Goal: Information Seeking & Learning: Learn about a topic

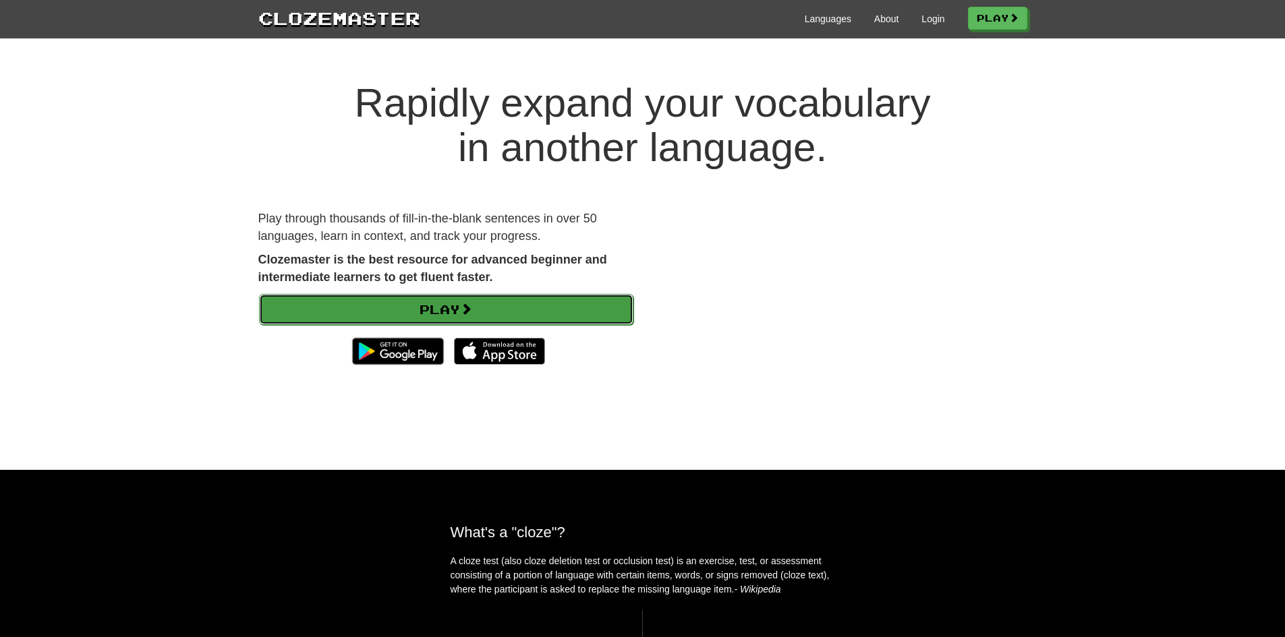
click at [483, 310] on link "Play" at bounding box center [446, 309] width 374 height 31
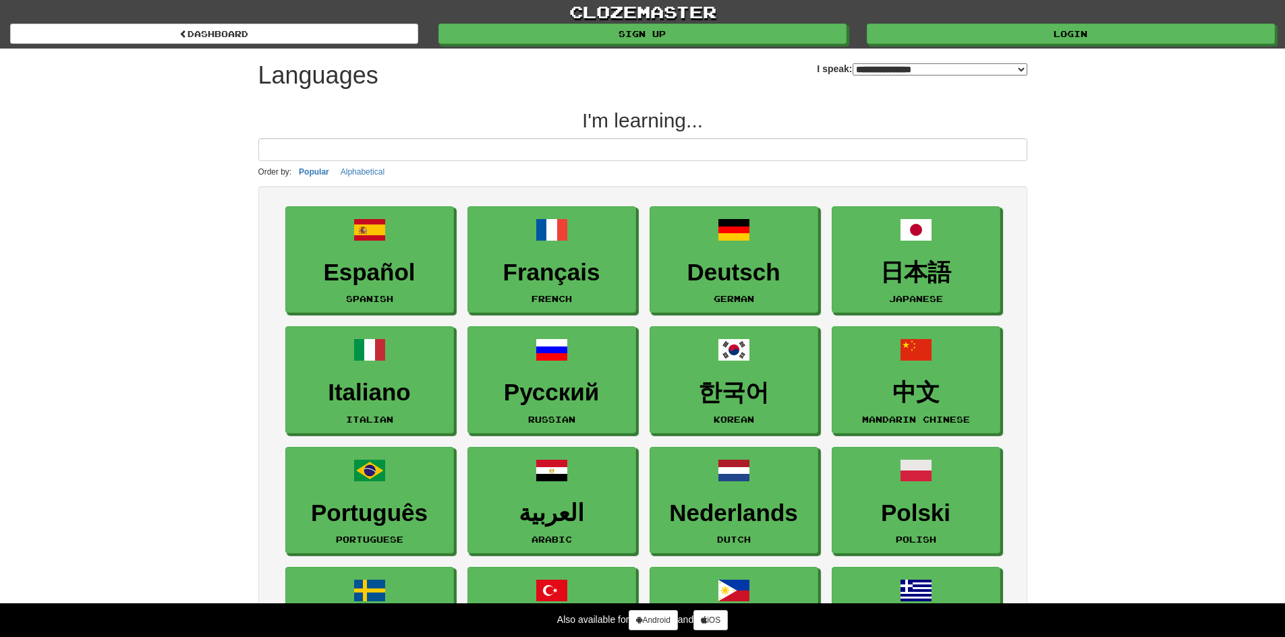
select select "*******"
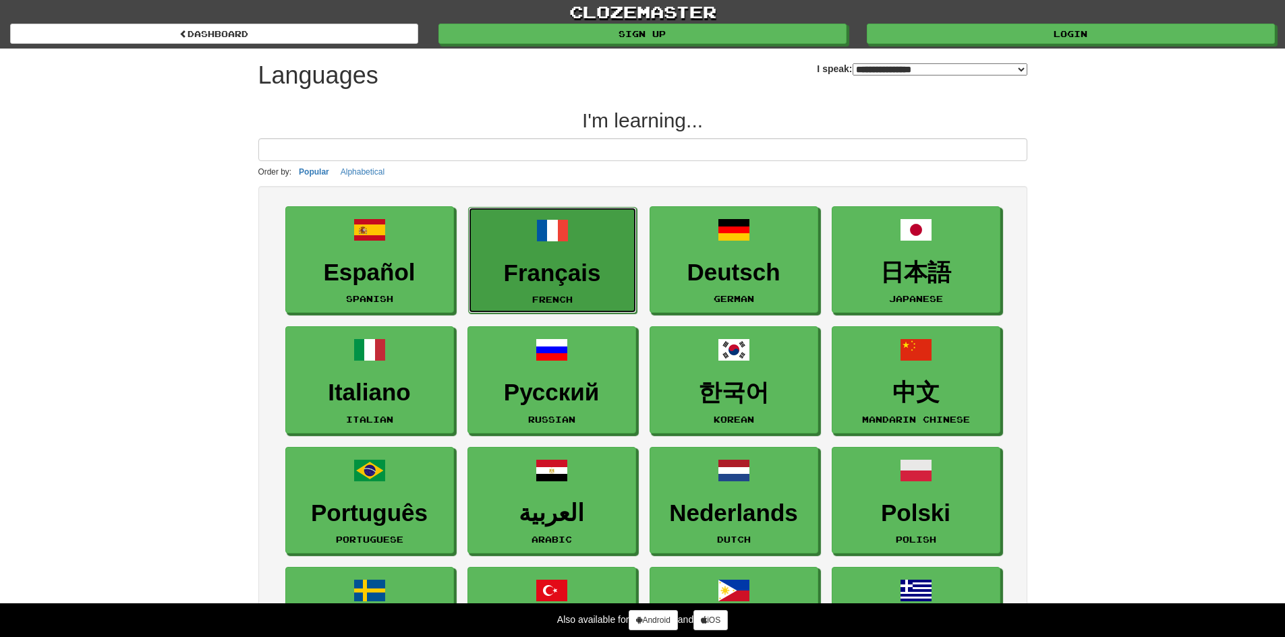
click at [539, 254] on link "Français French" at bounding box center [552, 260] width 169 height 107
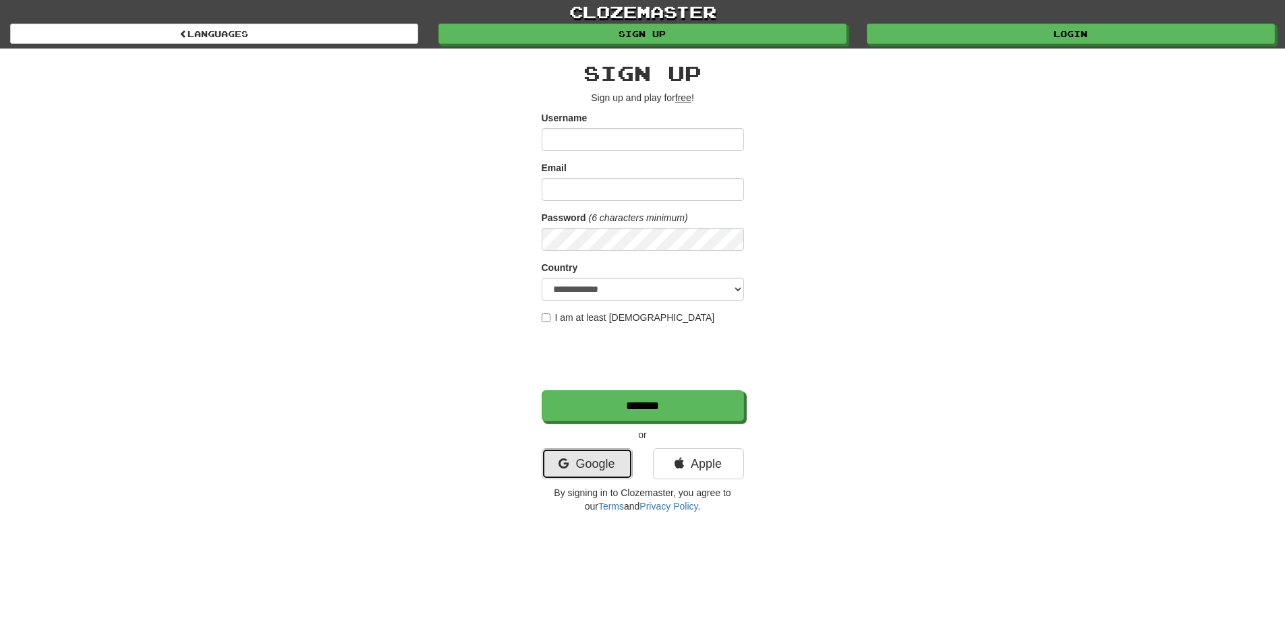
click at [595, 460] on link "Google" at bounding box center [587, 463] width 91 height 31
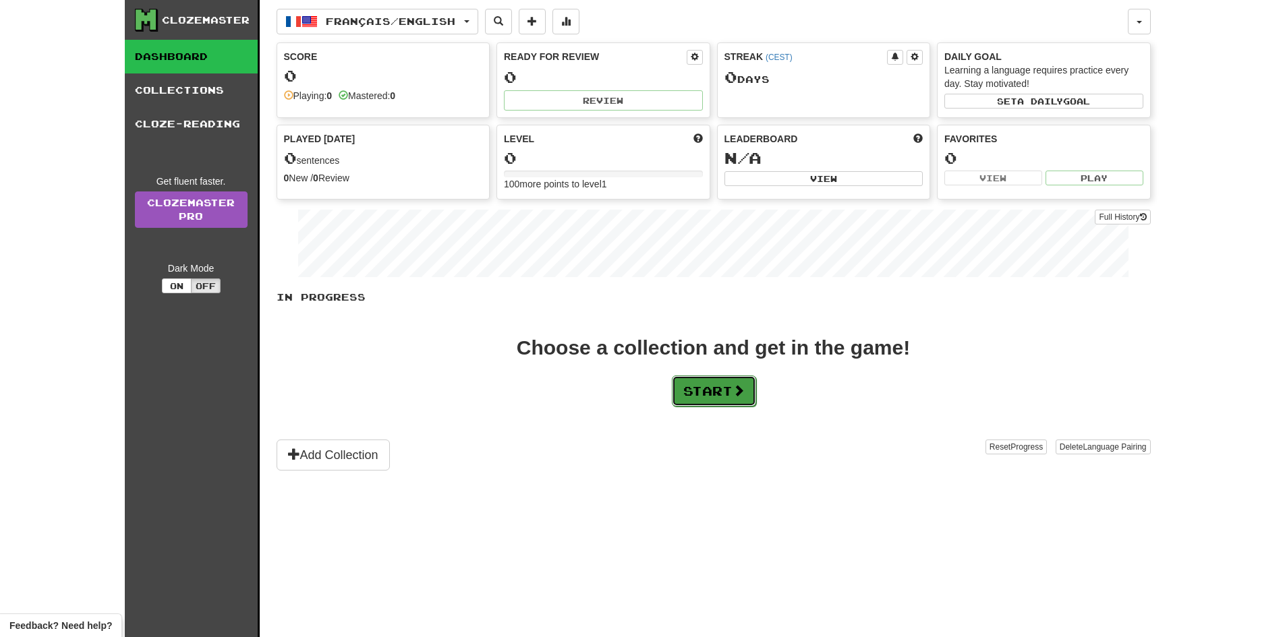
click at [704, 392] on button "Start" at bounding box center [714, 391] width 84 height 31
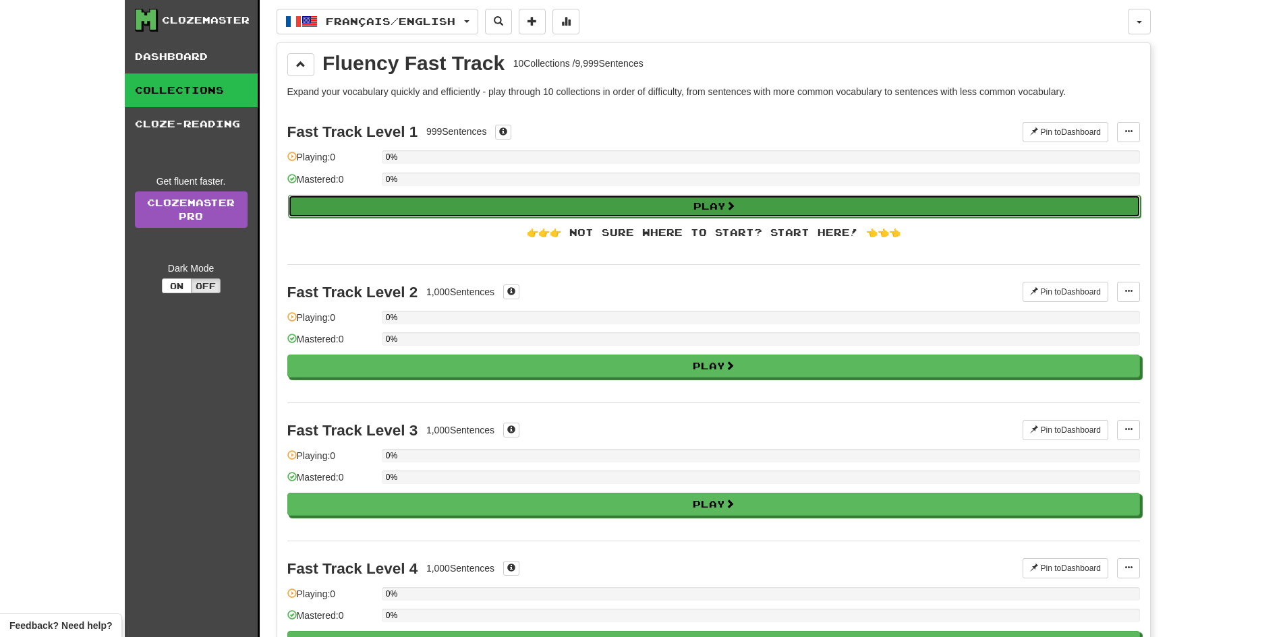
click at [626, 208] on button "Play" at bounding box center [714, 206] width 852 height 23
select select "**"
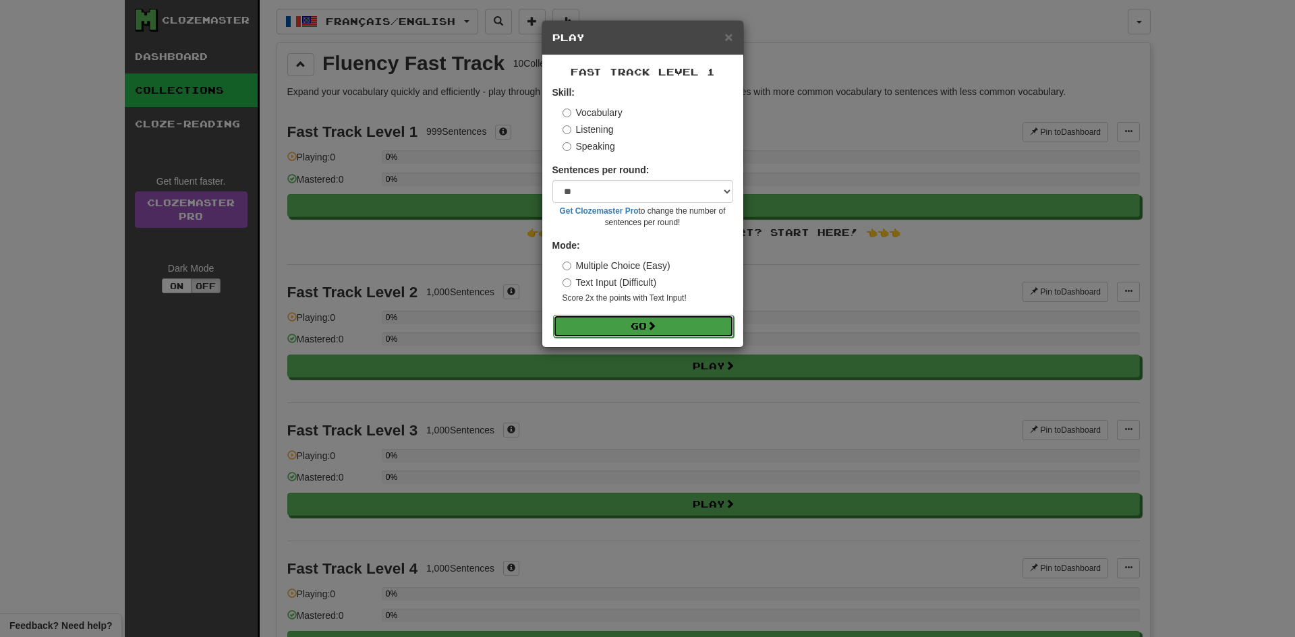
click at [618, 328] on button "Go" at bounding box center [643, 326] width 181 height 23
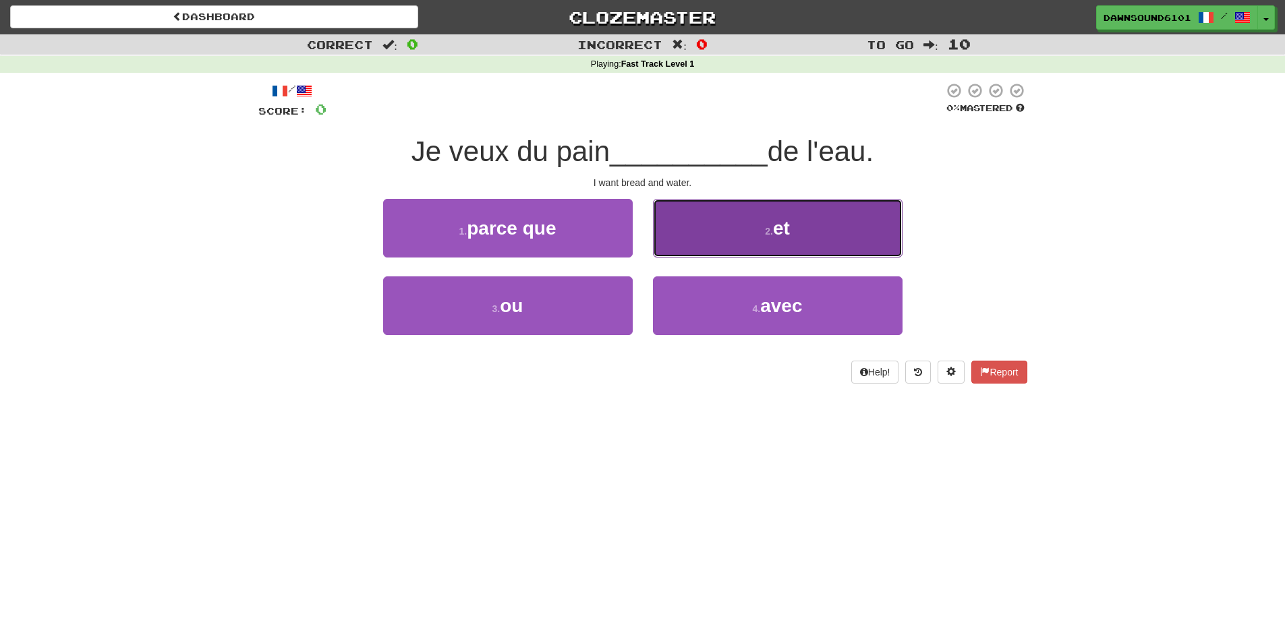
click at [838, 227] on button "2 . et" at bounding box center [778, 228] width 250 height 59
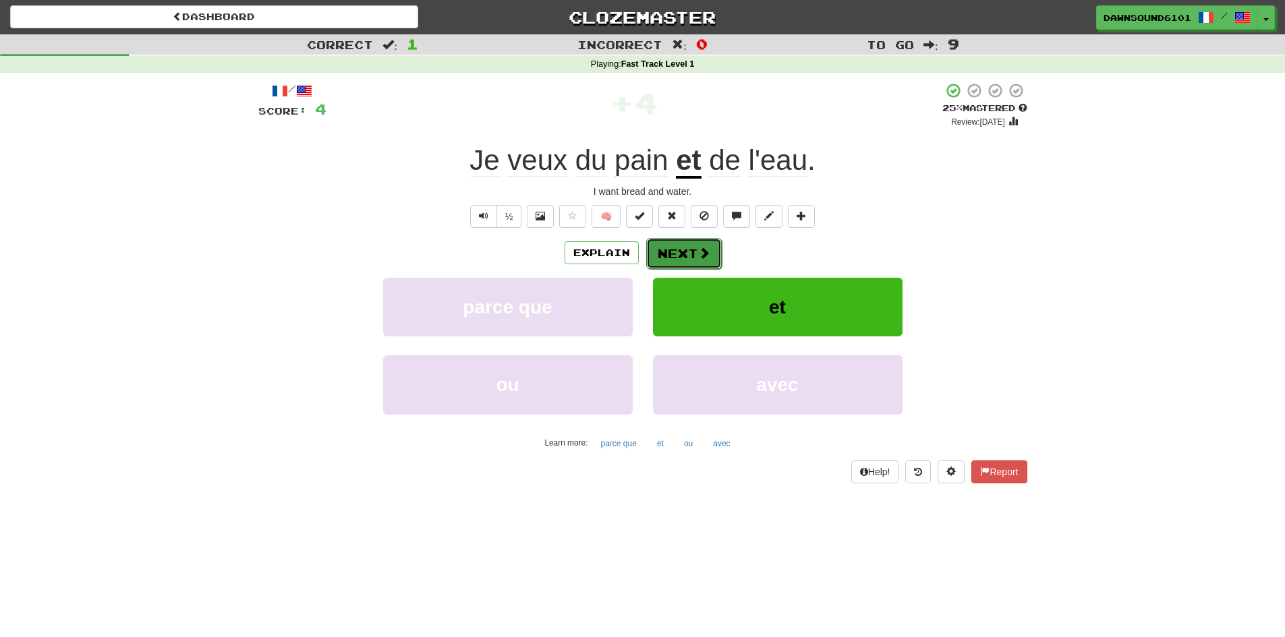
click at [691, 250] on button "Next" at bounding box center [684, 253] width 76 height 31
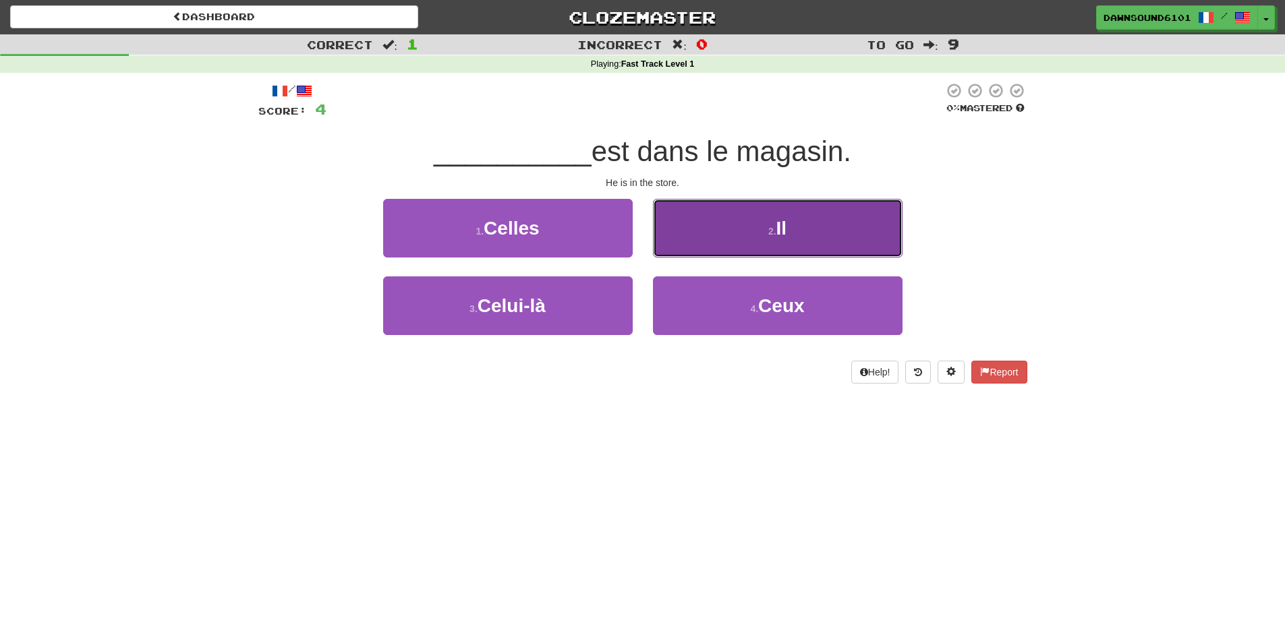
click at [781, 234] on span "Il" at bounding box center [781, 228] width 11 height 21
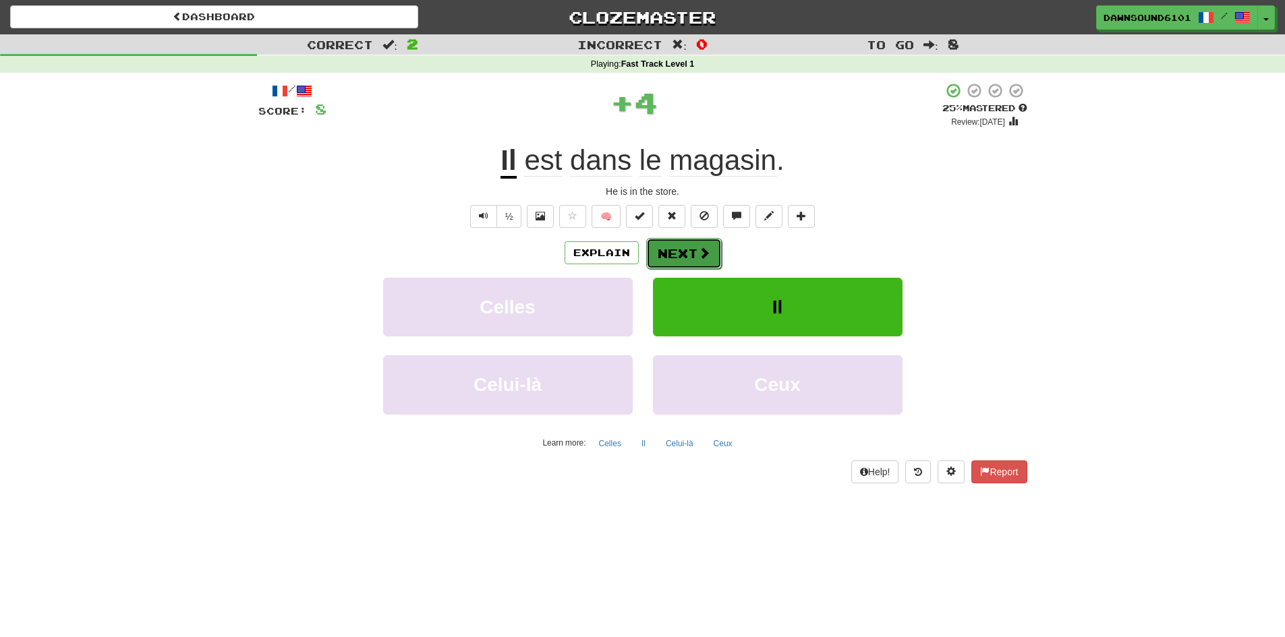
click at [706, 258] on span at bounding box center [704, 253] width 12 height 12
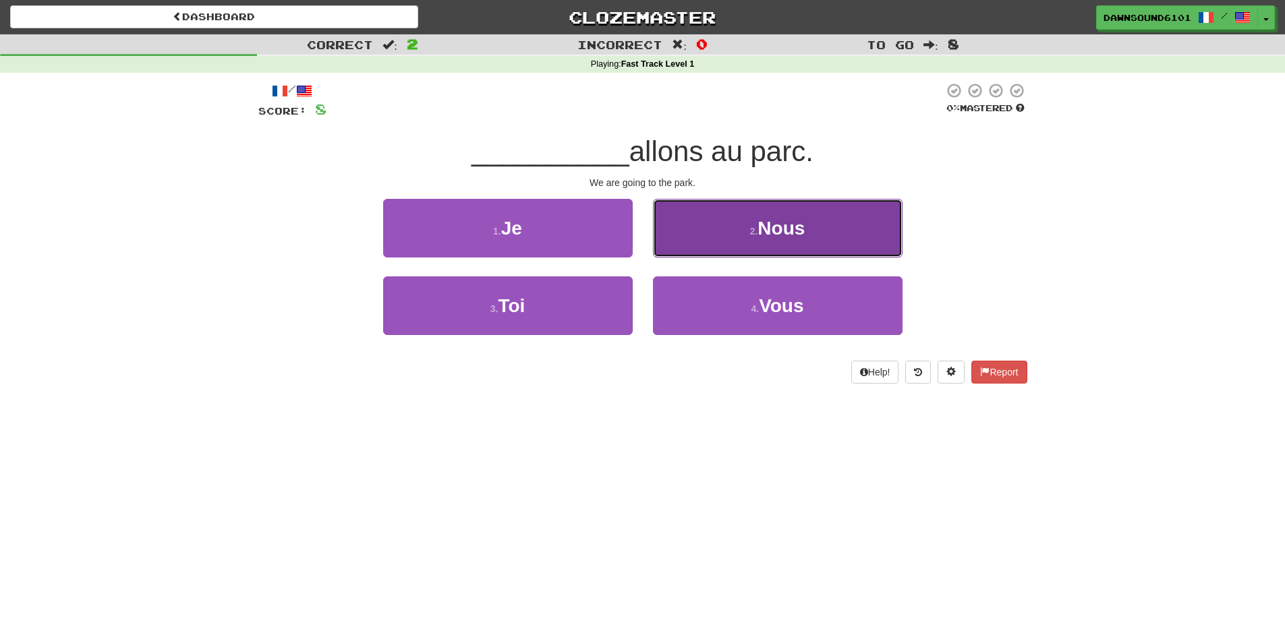
click at [769, 225] on span "Nous" at bounding box center [780, 228] width 47 height 21
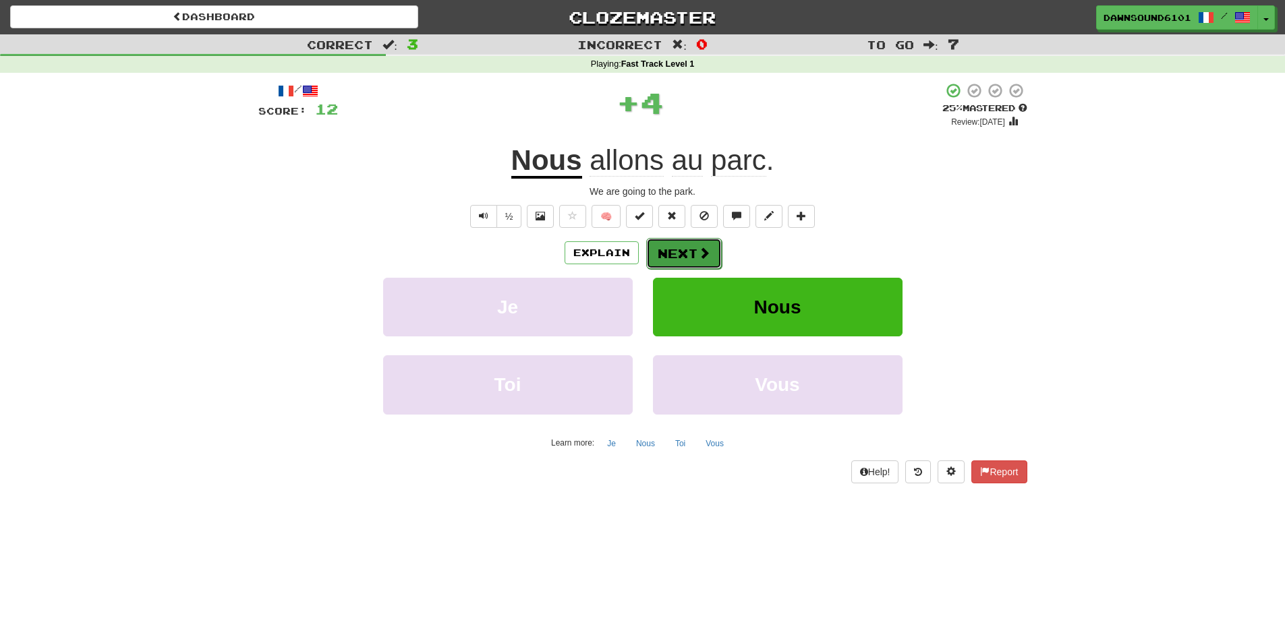
click at [686, 251] on button "Next" at bounding box center [684, 253] width 76 height 31
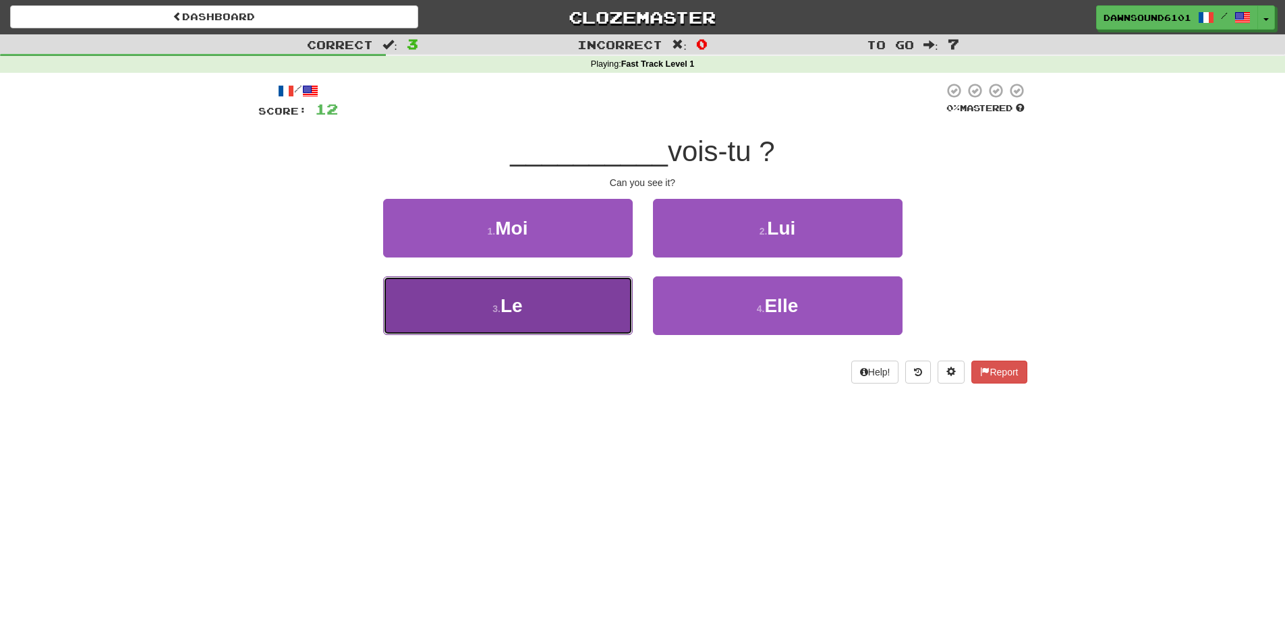
click at [558, 310] on button "3 . Le" at bounding box center [508, 305] width 250 height 59
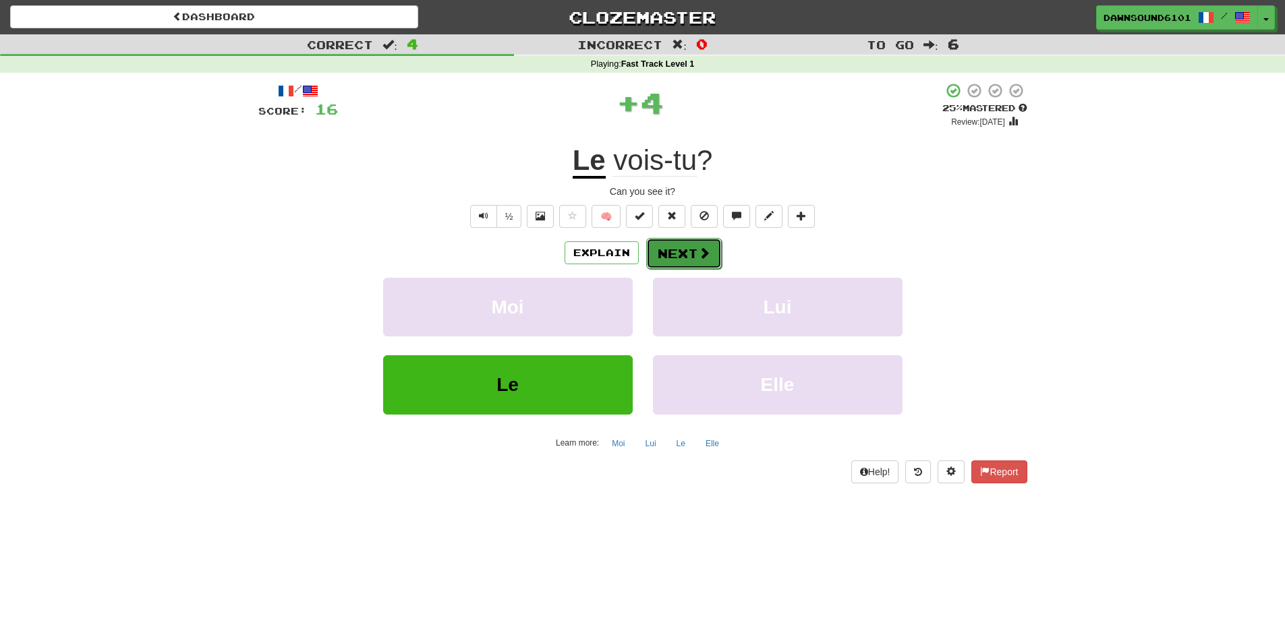
click at [688, 245] on button "Next" at bounding box center [684, 253] width 76 height 31
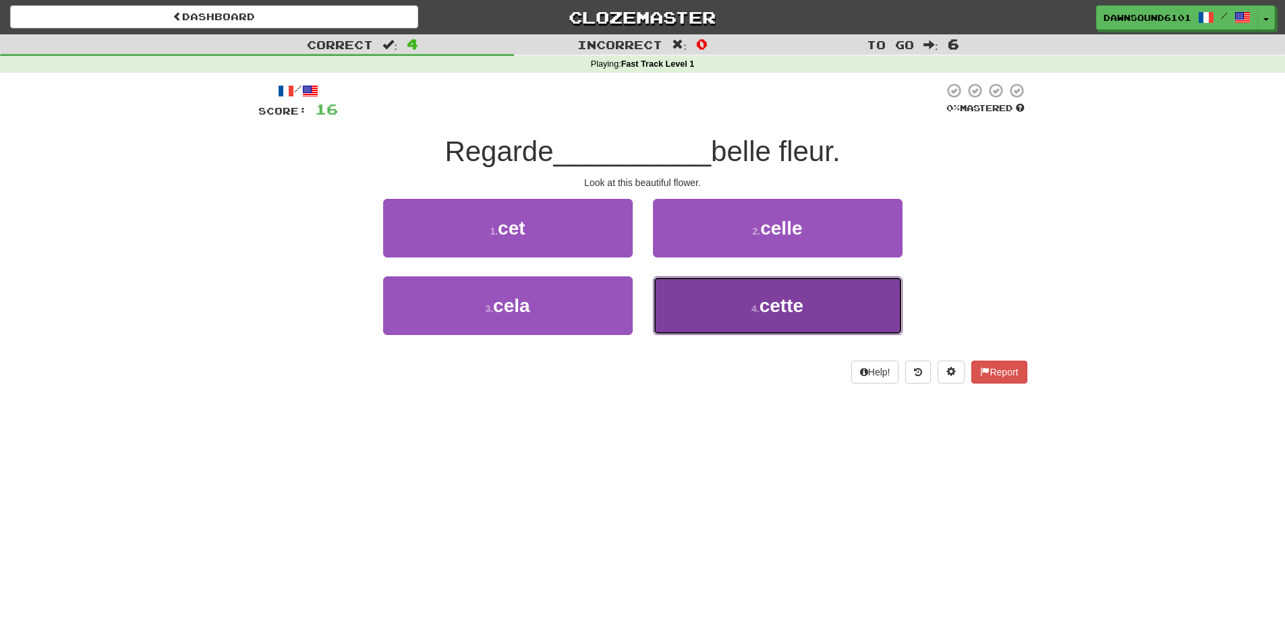
click at [780, 310] on span "cette" at bounding box center [781, 305] width 44 height 21
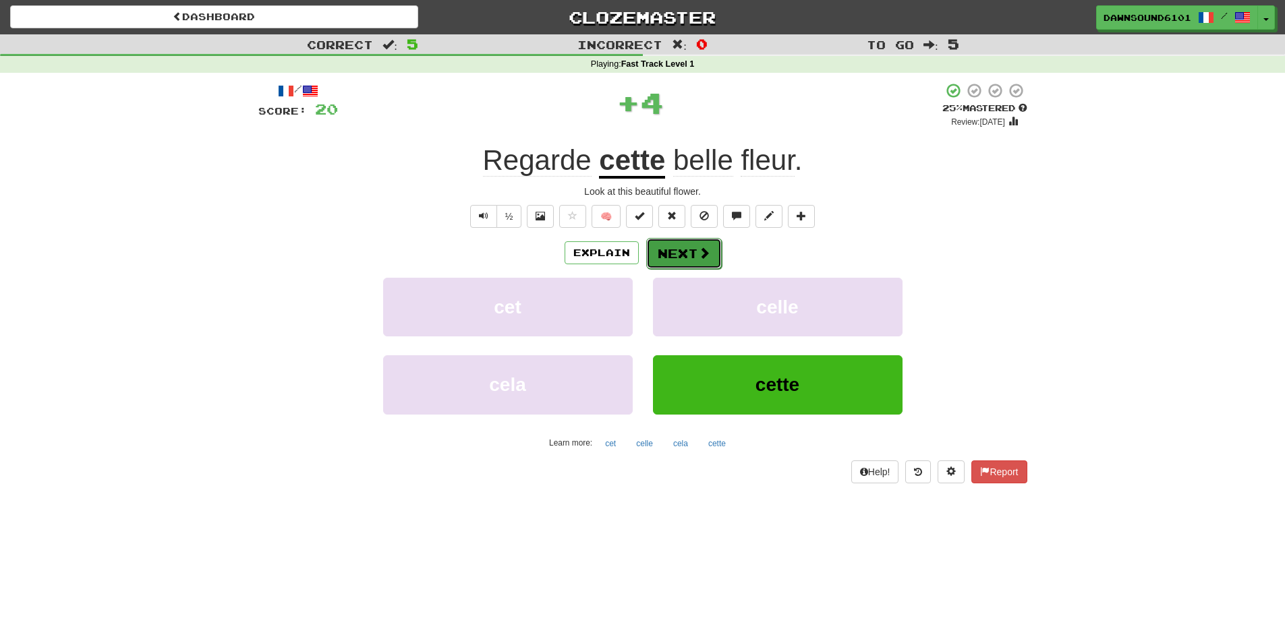
click at [673, 247] on button "Next" at bounding box center [684, 253] width 76 height 31
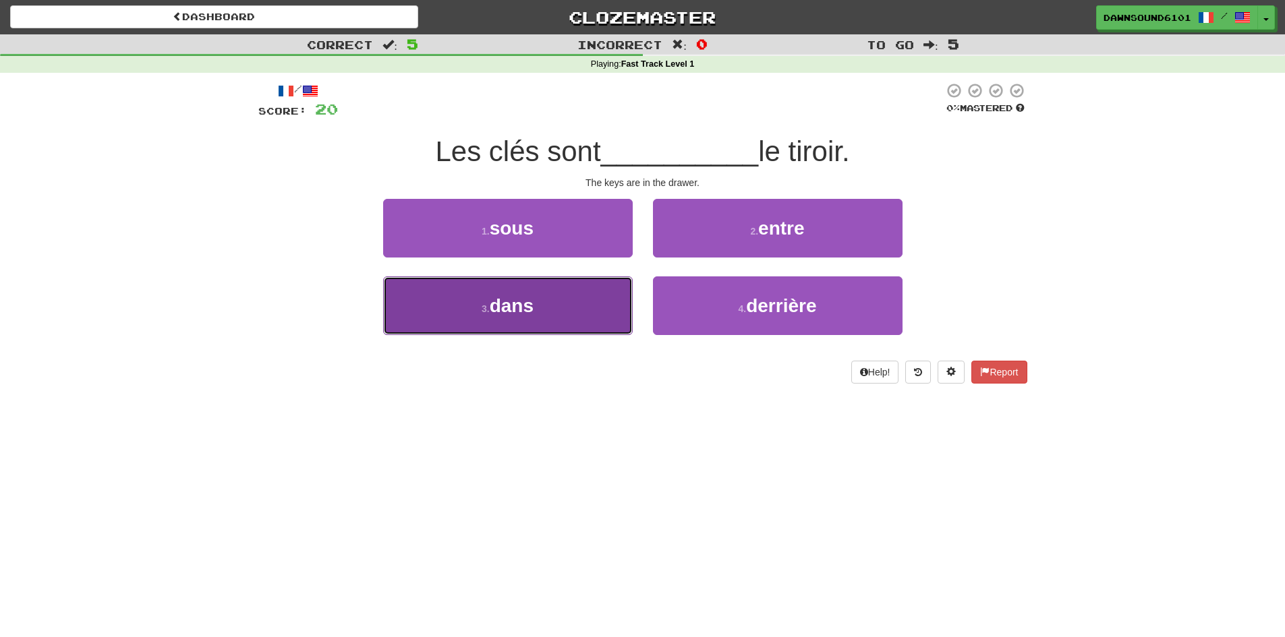
click at [585, 316] on button "3 . dans" at bounding box center [508, 305] width 250 height 59
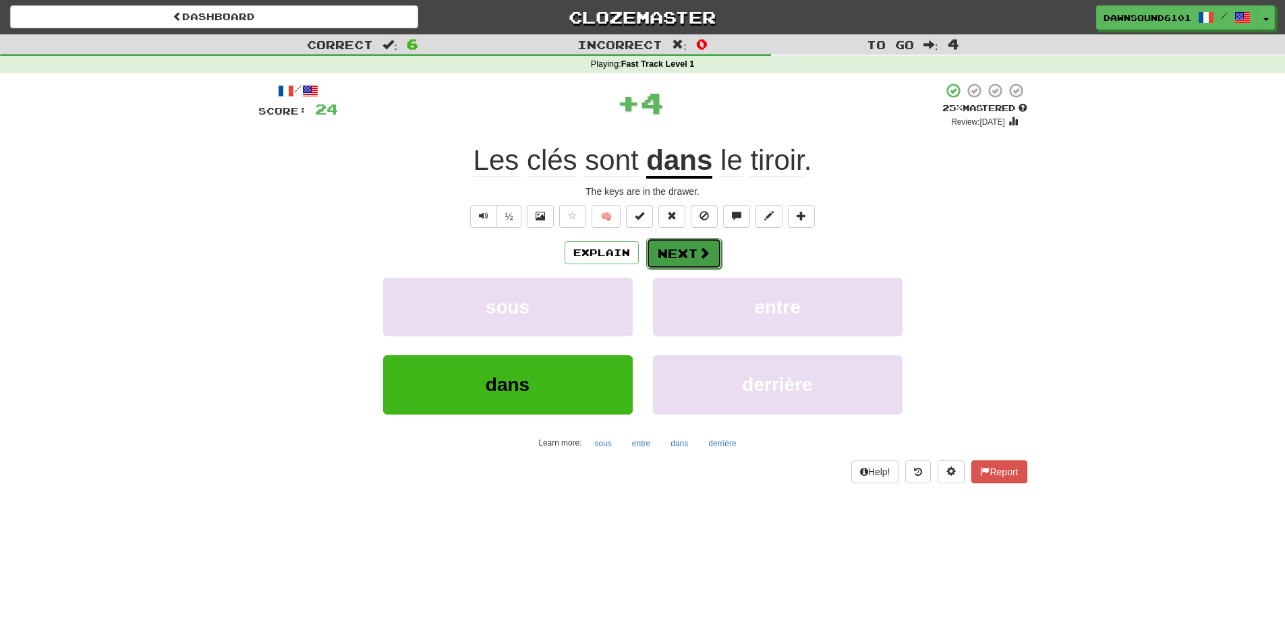
click at [701, 255] on span at bounding box center [704, 253] width 12 height 12
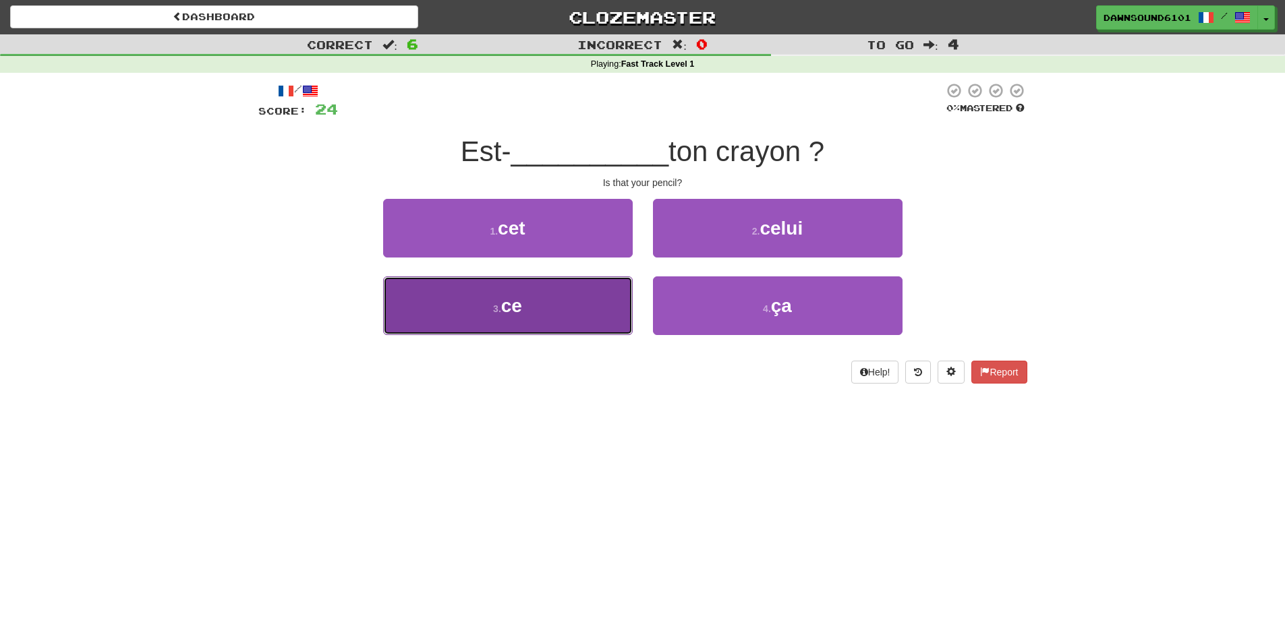
click at [548, 305] on button "3 . ce" at bounding box center [508, 305] width 250 height 59
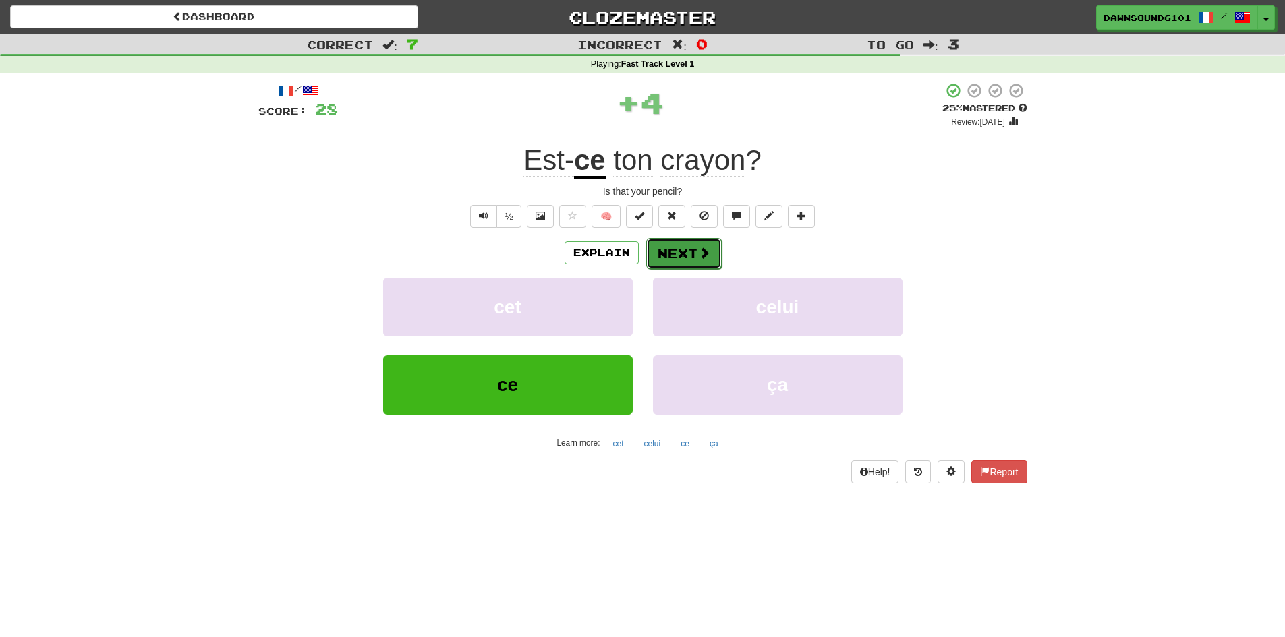
click at [699, 250] on span at bounding box center [704, 253] width 12 height 12
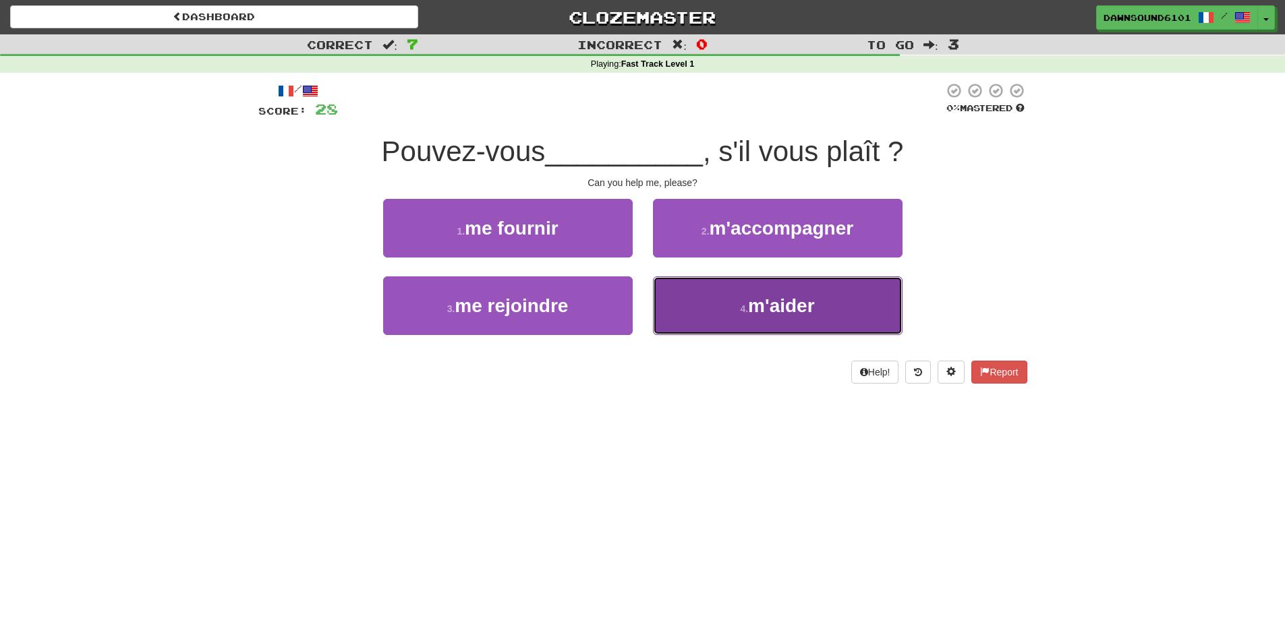
click at [770, 297] on span "m'aider" at bounding box center [781, 305] width 66 height 21
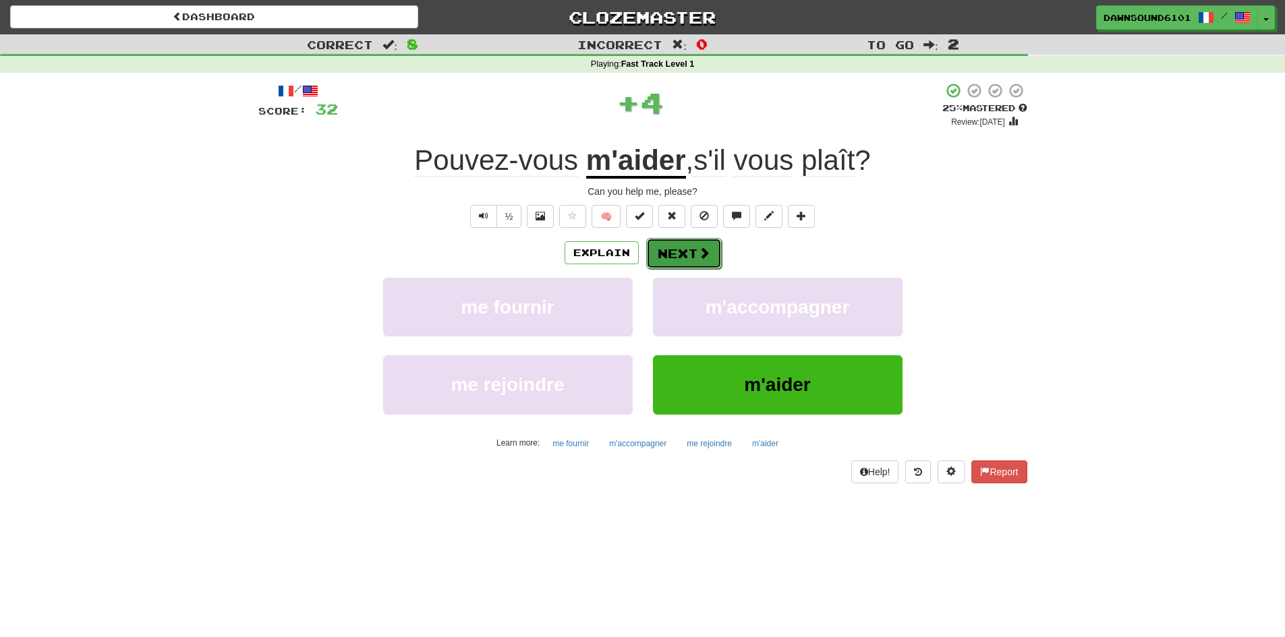
click at [699, 251] on span at bounding box center [704, 253] width 12 height 12
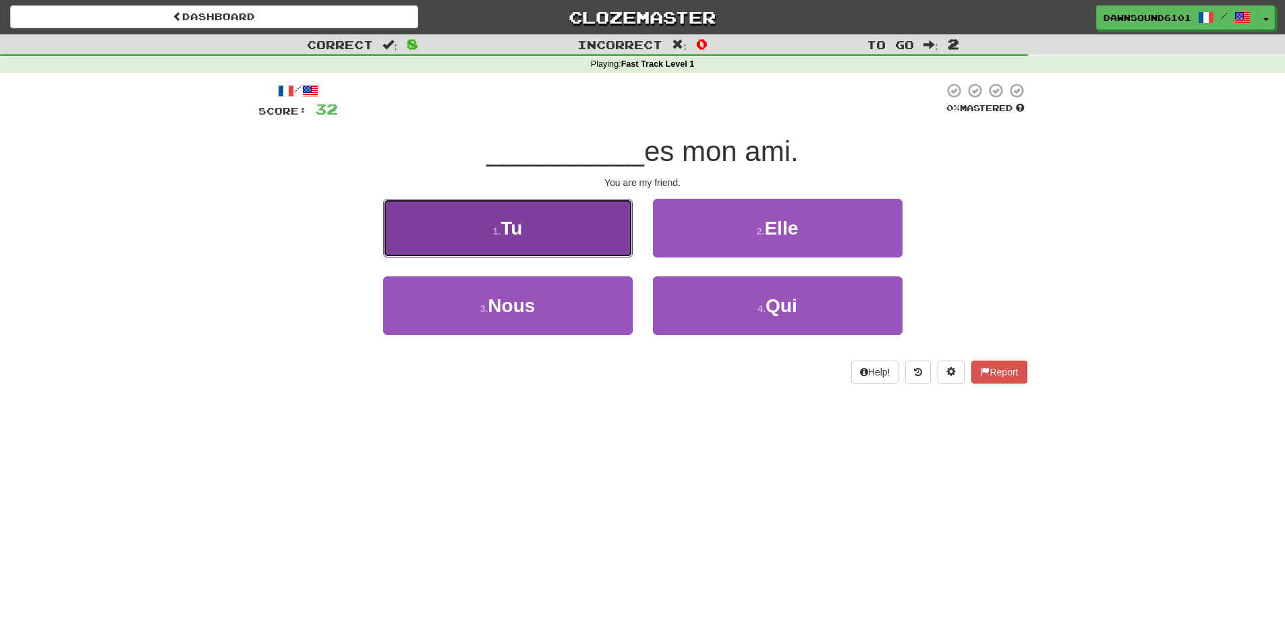
click at [572, 241] on button "1 . Tu" at bounding box center [508, 228] width 250 height 59
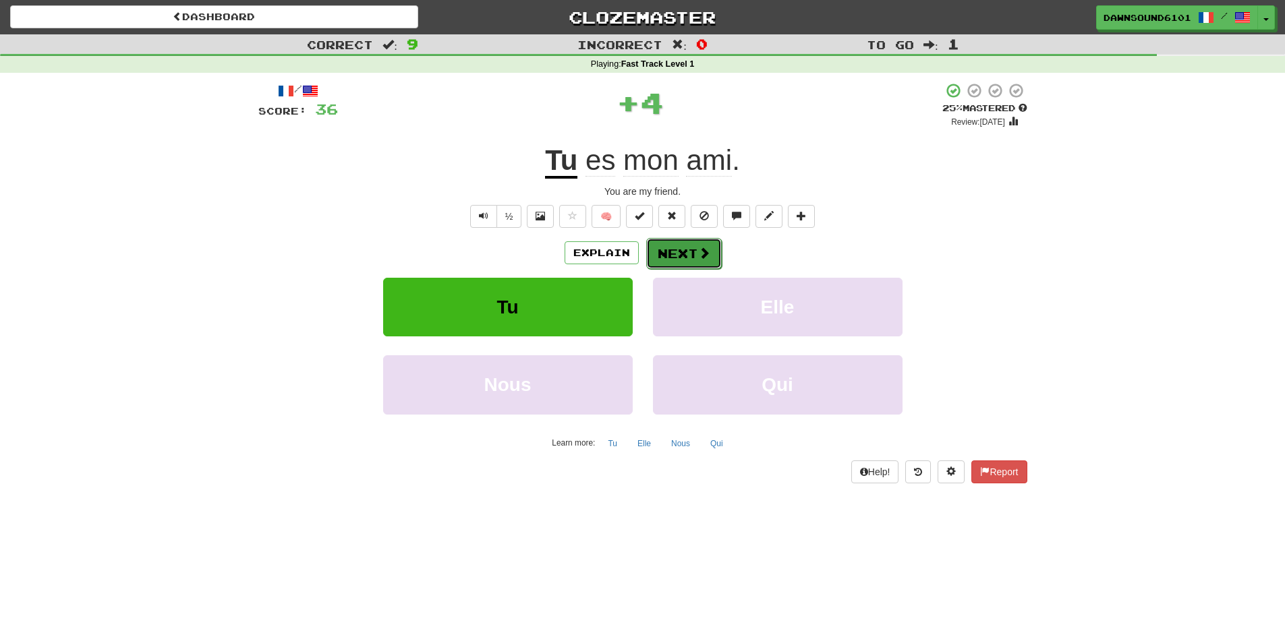
click at [665, 248] on button "Next" at bounding box center [684, 253] width 76 height 31
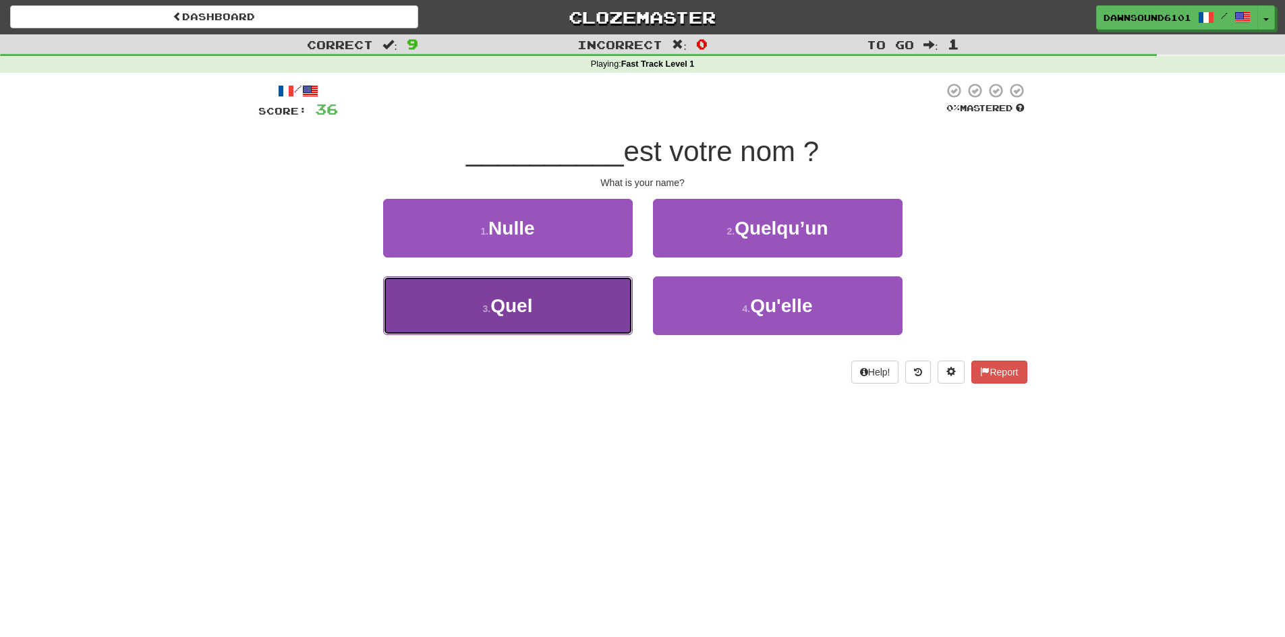
click at [525, 322] on button "3 . Quel" at bounding box center [508, 305] width 250 height 59
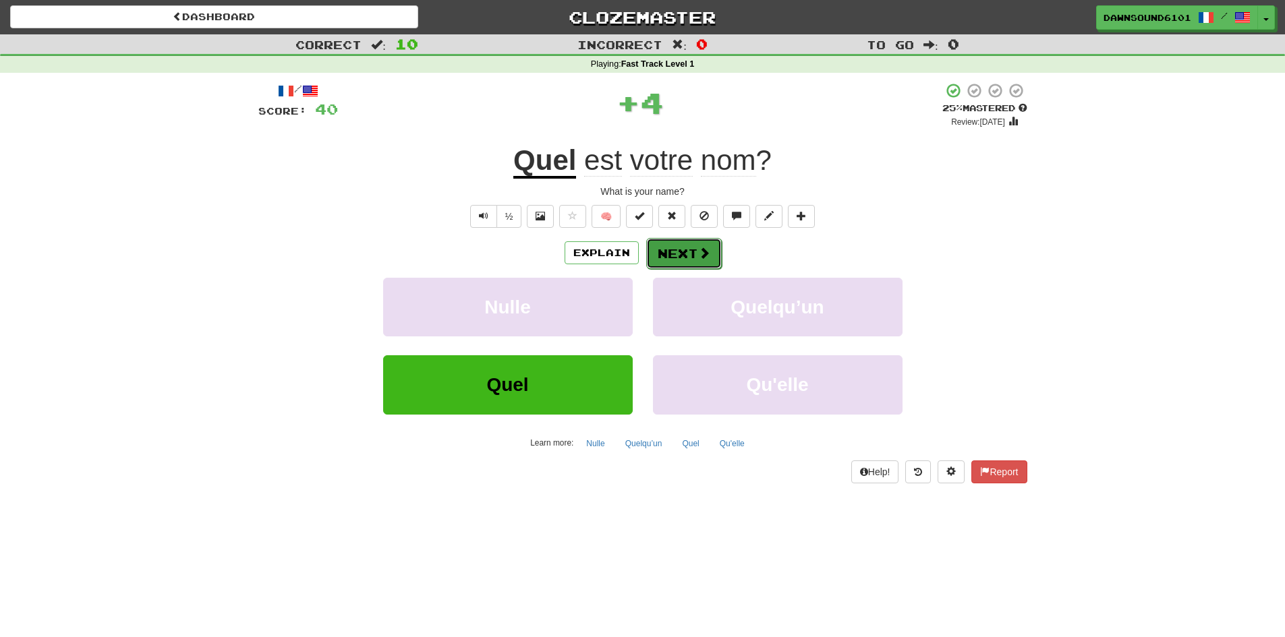
click at [687, 250] on button "Next" at bounding box center [684, 253] width 76 height 31
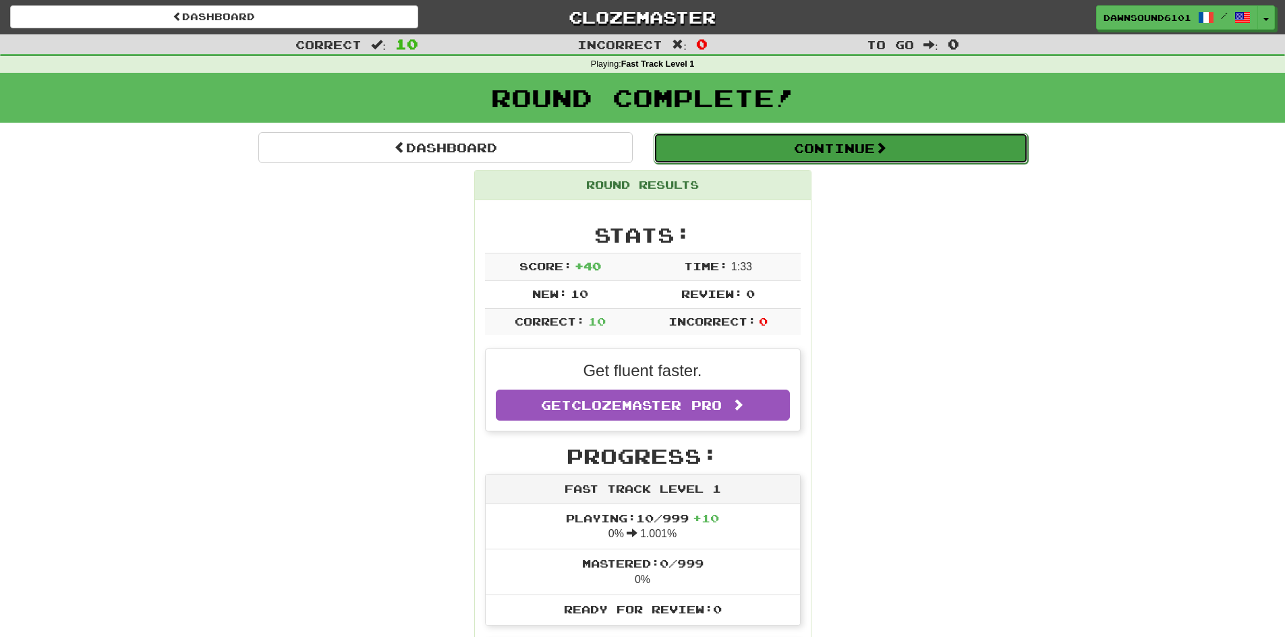
click at [854, 153] on button "Continue" at bounding box center [840, 148] width 374 height 31
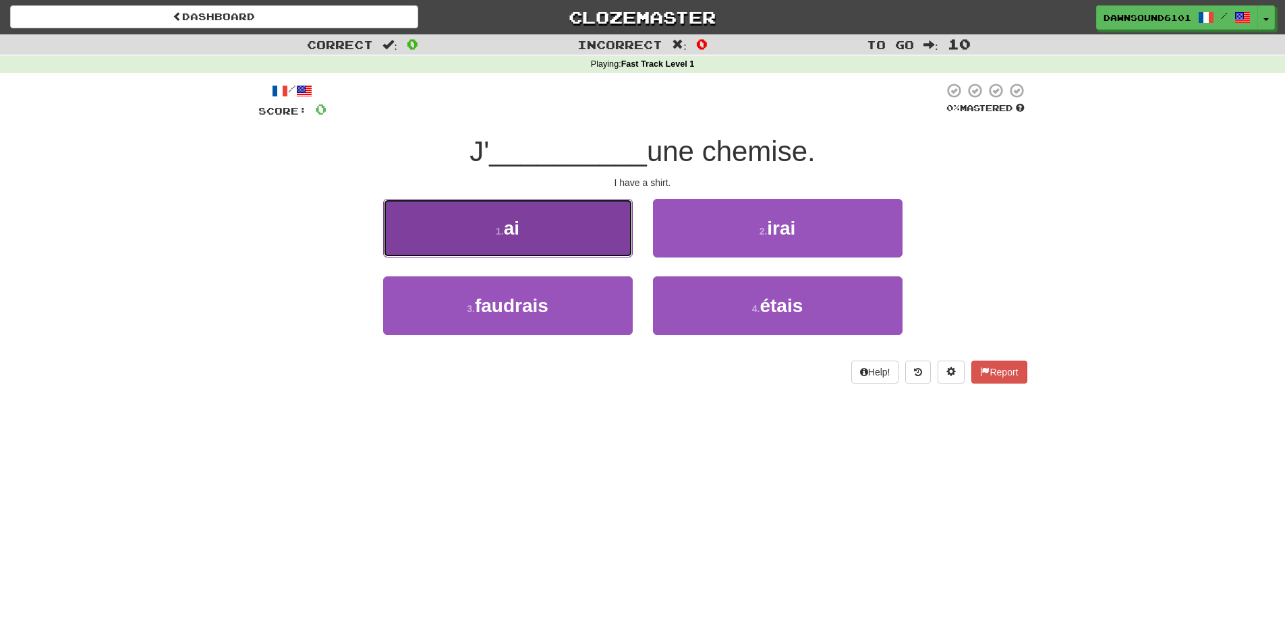
click at [572, 250] on button "1 . ai" at bounding box center [508, 228] width 250 height 59
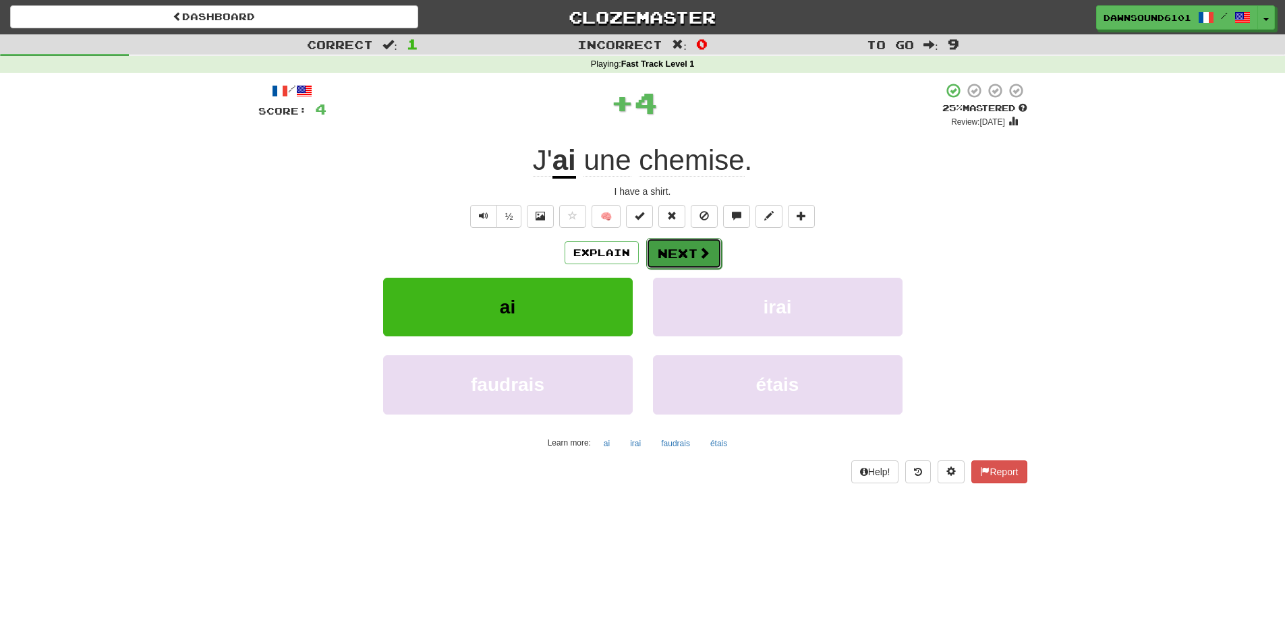
click at [693, 249] on button "Next" at bounding box center [684, 253] width 76 height 31
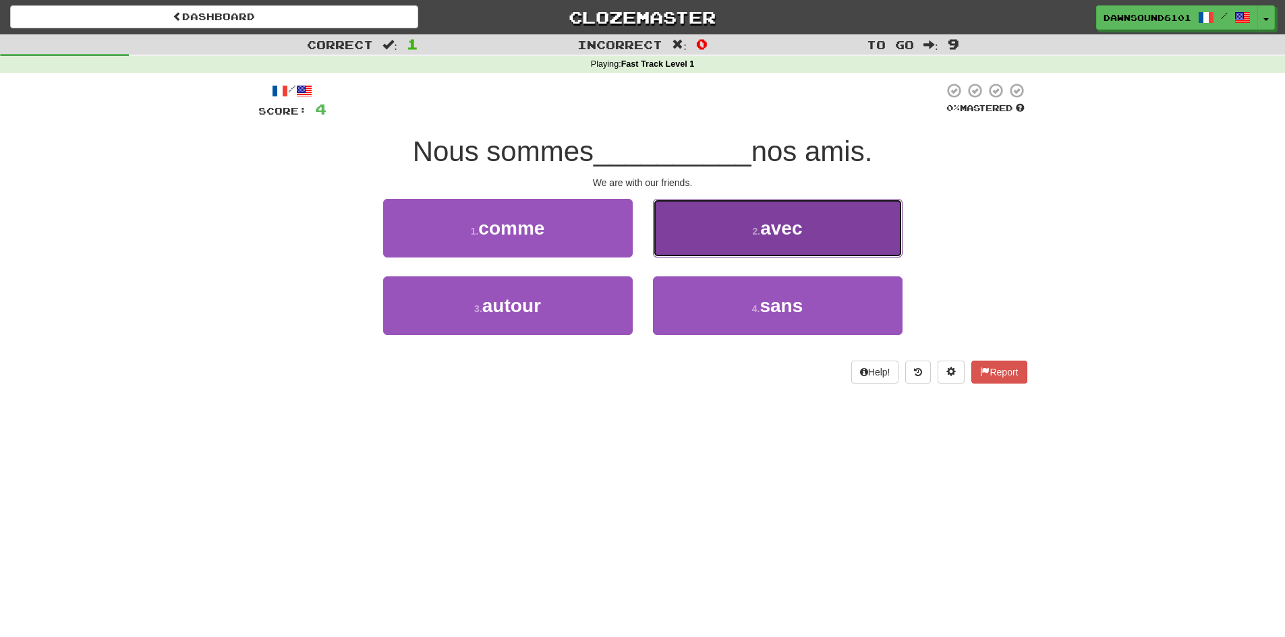
click at [749, 241] on button "2 . avec" at bounding box center [778, 228] width 250 height 59
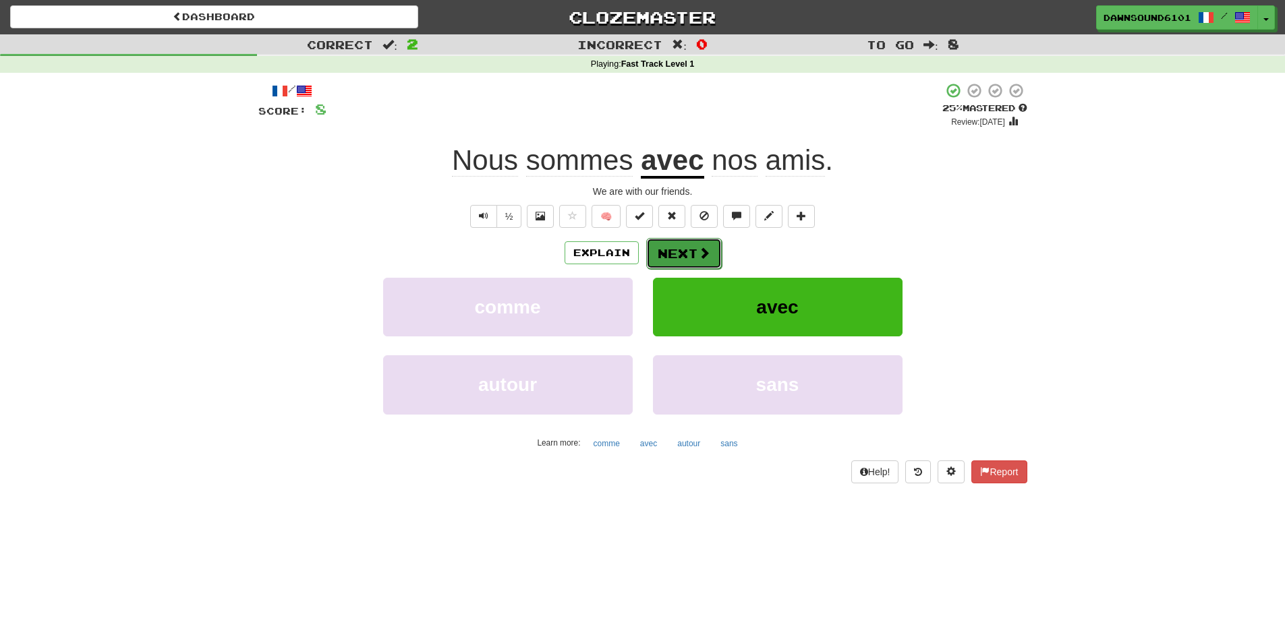
click at [677, 253] on button "Next" at bounding box center [684, 253] width 76 height 31
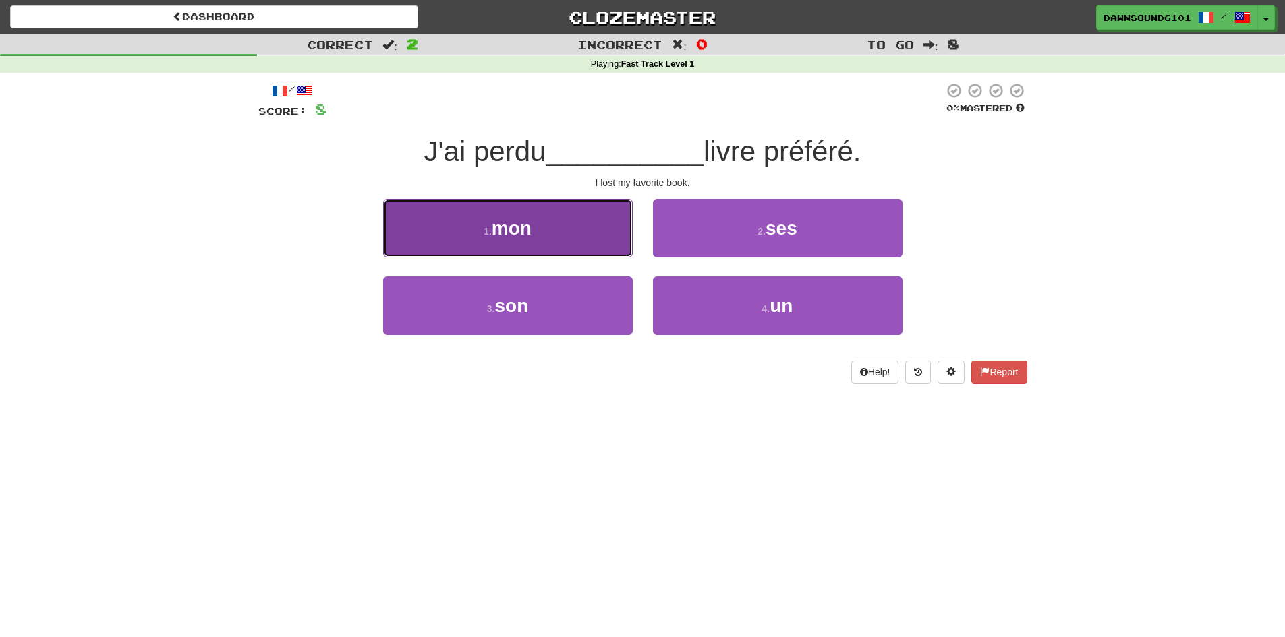
click at [559, 245] on button "1 . mon" at bounding box center [508, 228] width 250 height 59
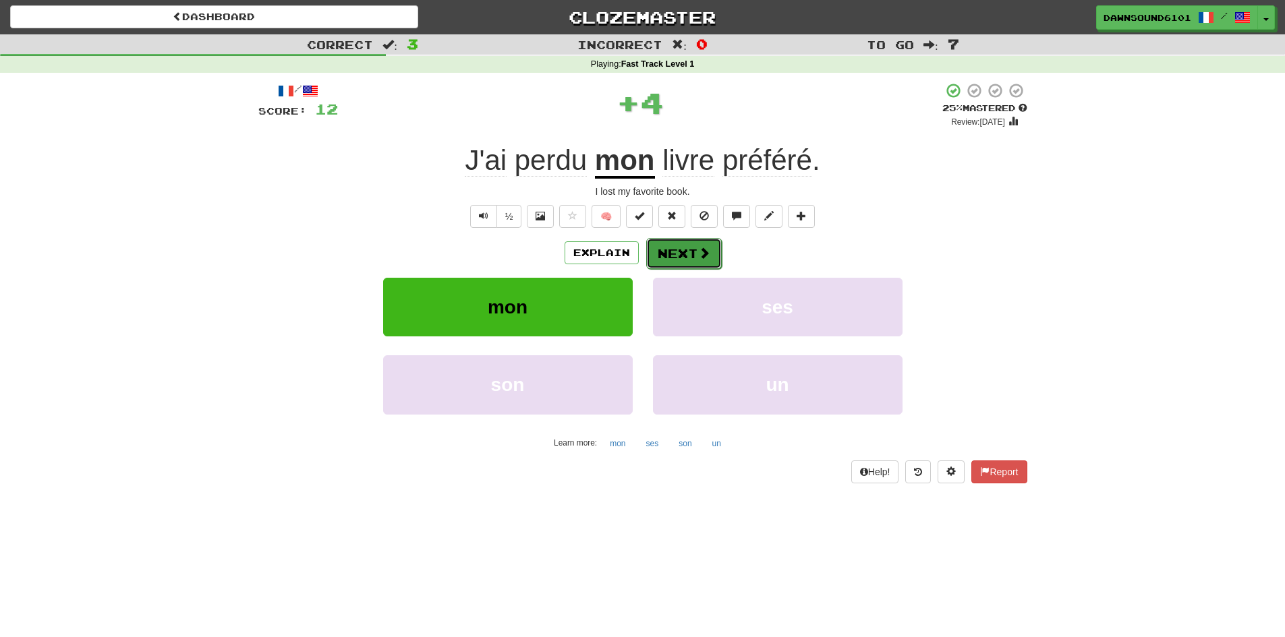
click at [684, 250] on button "Next" at bounding box center [684, 253] width 76 height 31
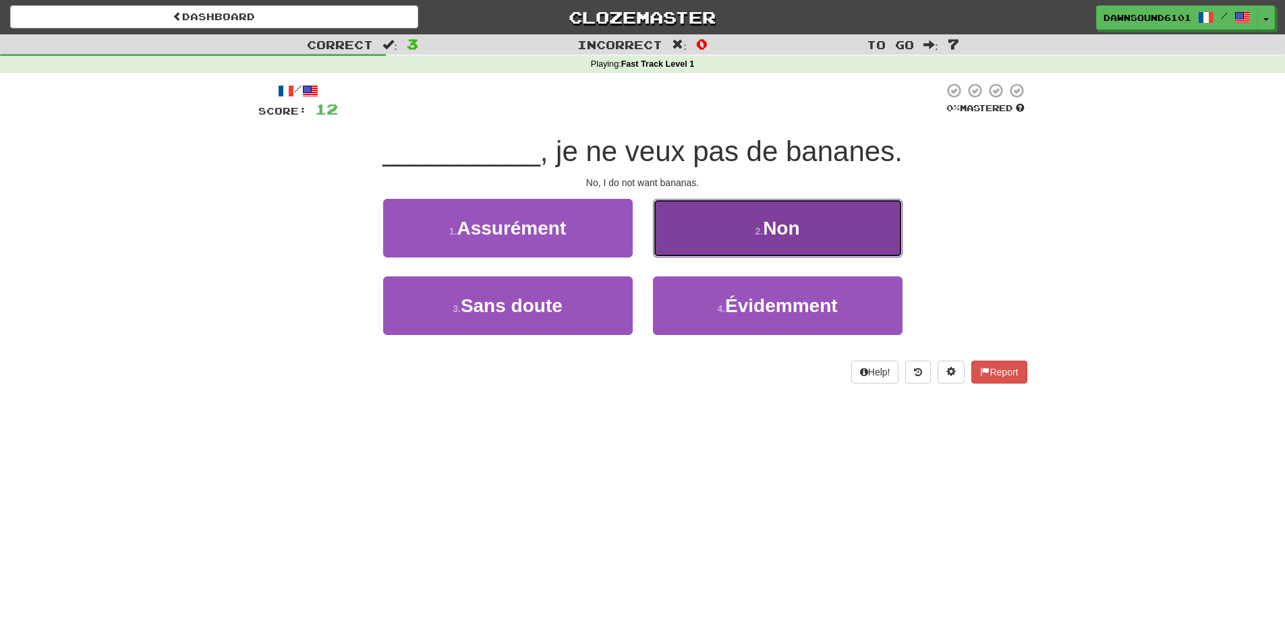
click at [859, 231] on button "2 . Non" at bounding box center [778, 228] width 250 height 59
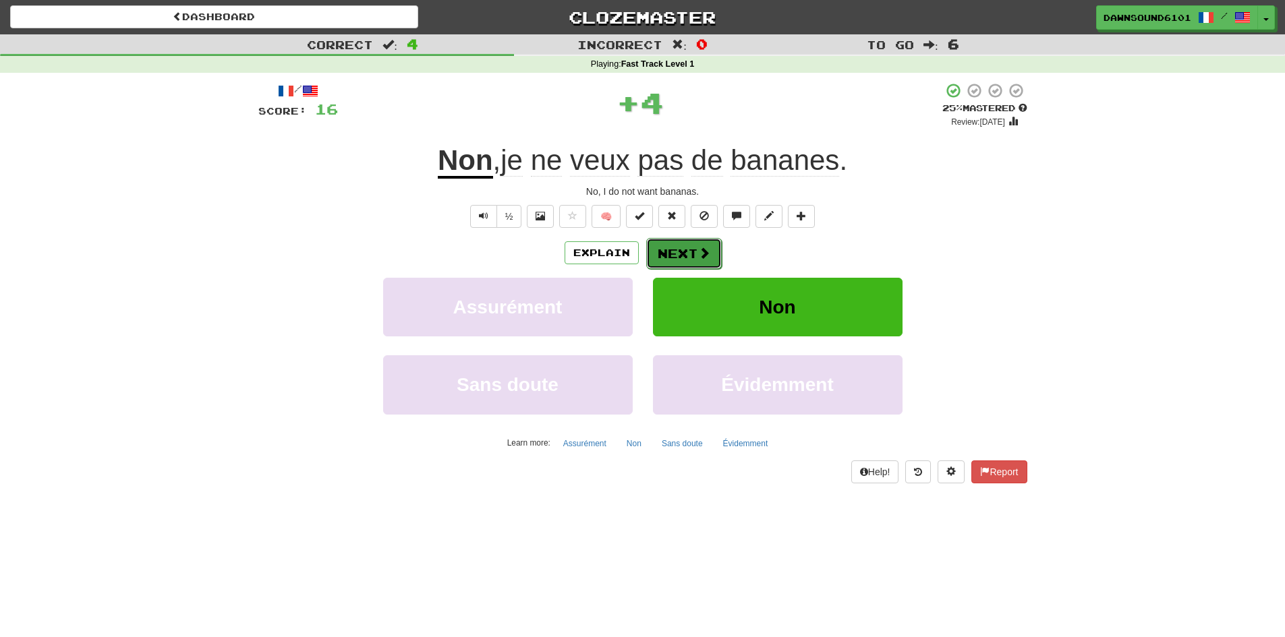
click at [695, 258] on button "Next" at bounding box center [684, 253] width 76 height 31
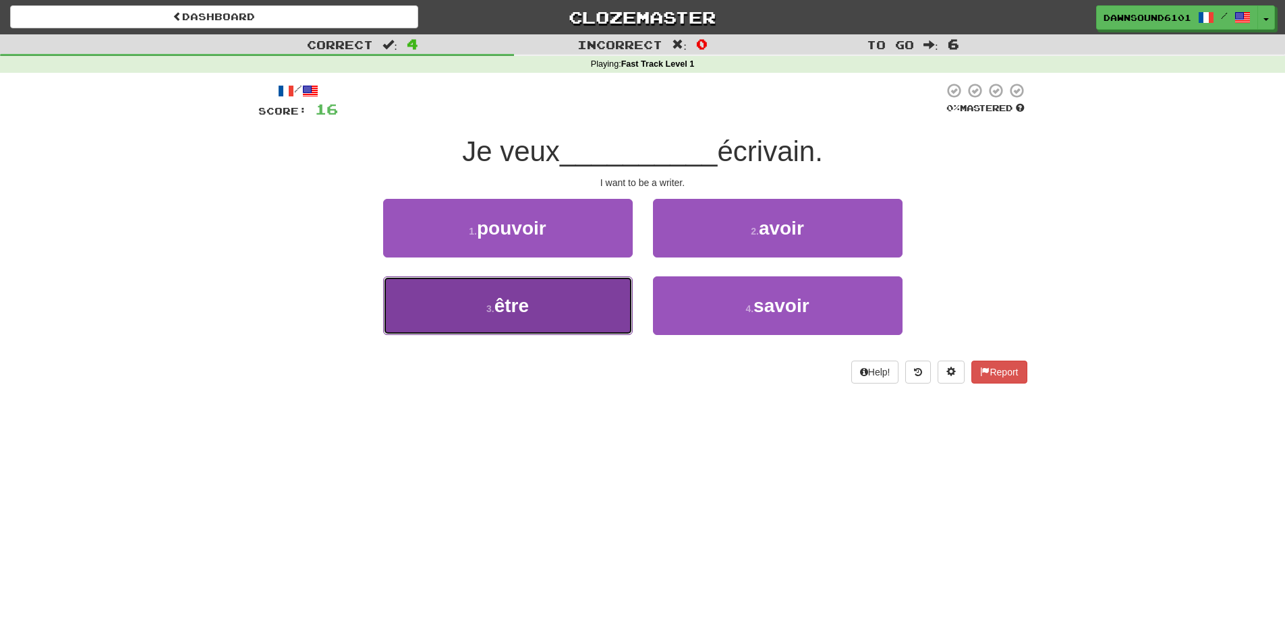
click at [532, 295] on button "3 . être" at bounding box center [508, 305] width 250 height 59
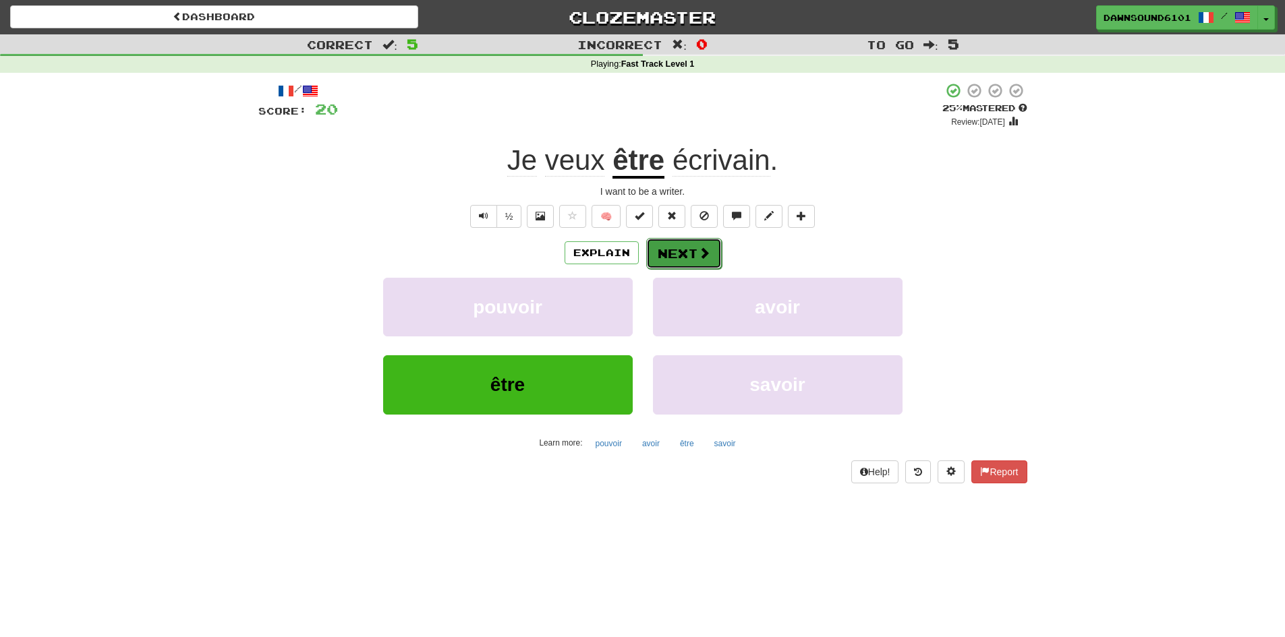
click at [703, 262] on button "Next" at bounding box center [684, 253] width 76 height 31
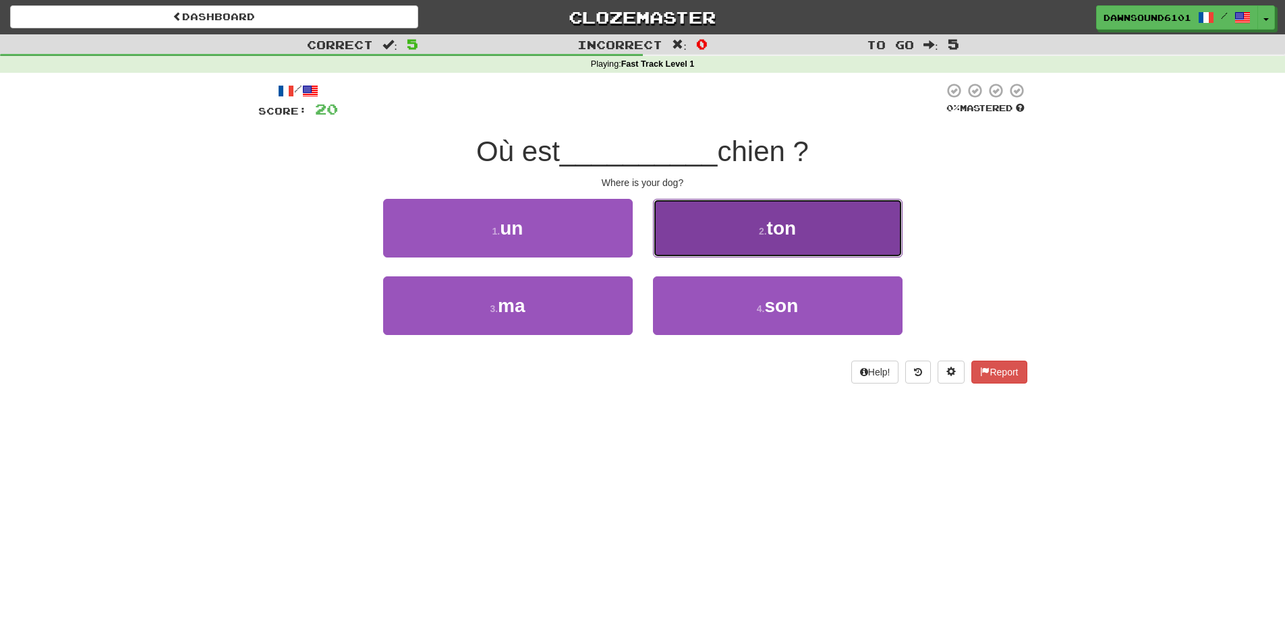
click at [794, 237] on span "ton" at bounding box center [782, 228] width 30 height 21
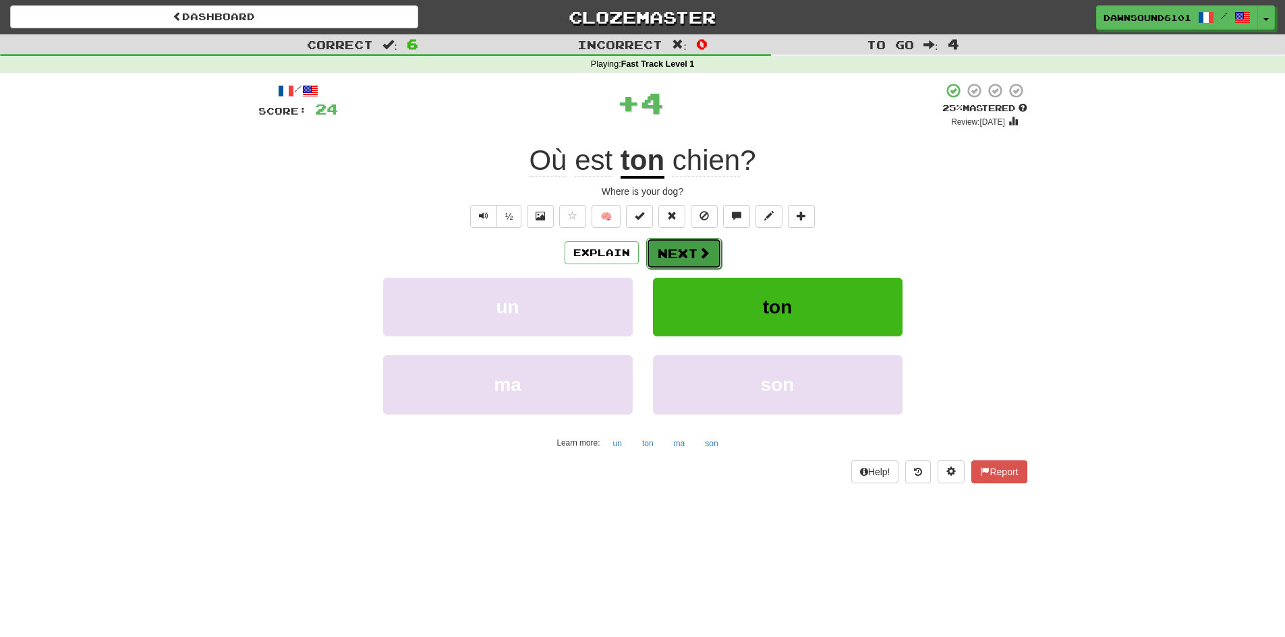
click at [689, 255] on button "Next" at bounding box center [684, 253] width 76 height 31
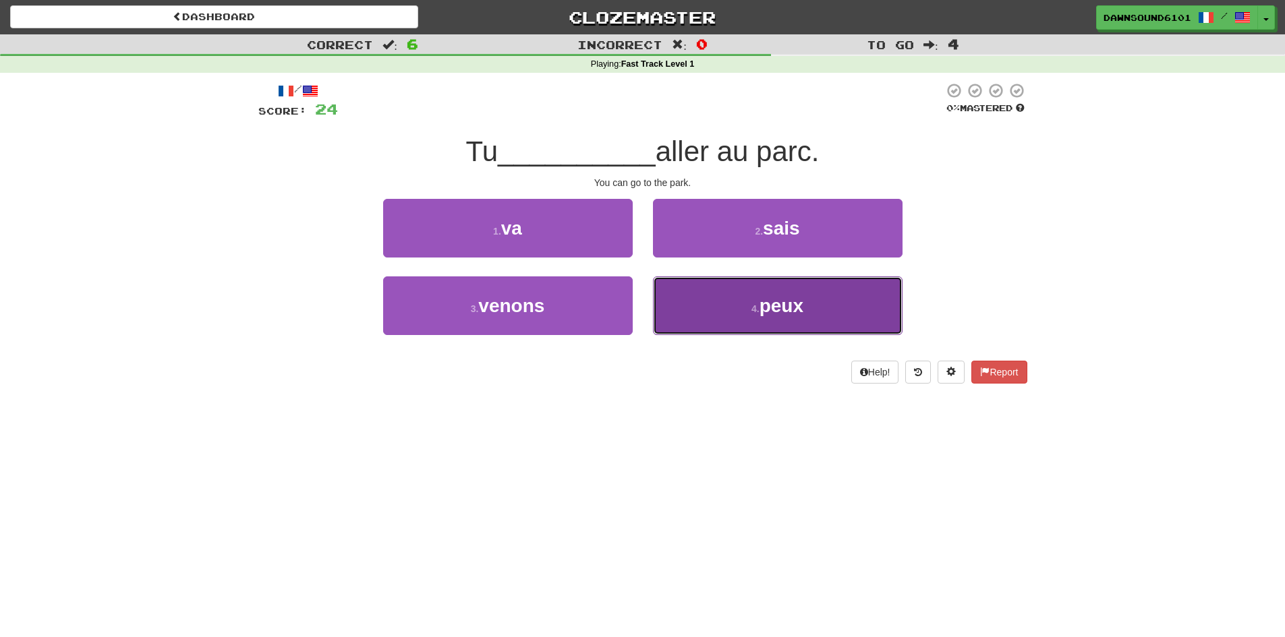
click at [757, 307] on small "4 ." at bounding box center [755, 308] width 8 height 11
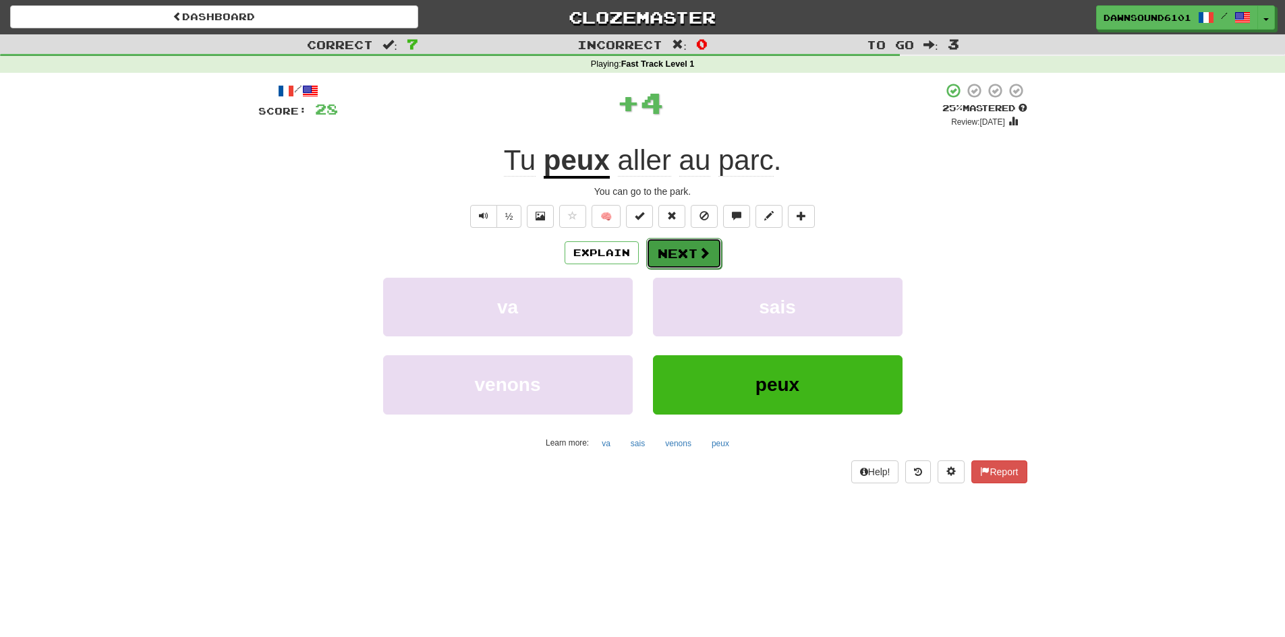
click at [672, 249] on button "Next" at bounding box center [684, 253] width 76 height 31
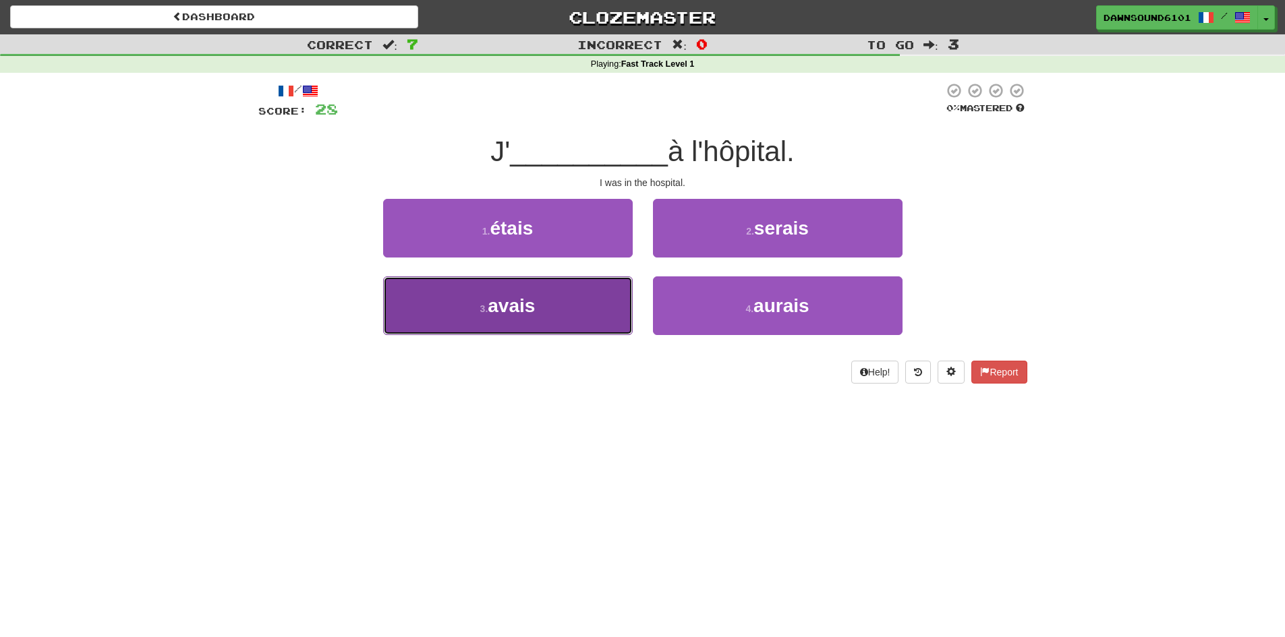
click at [560, 309] on button "3 . avais" at bounding box center [508, 305] width 250 height 59
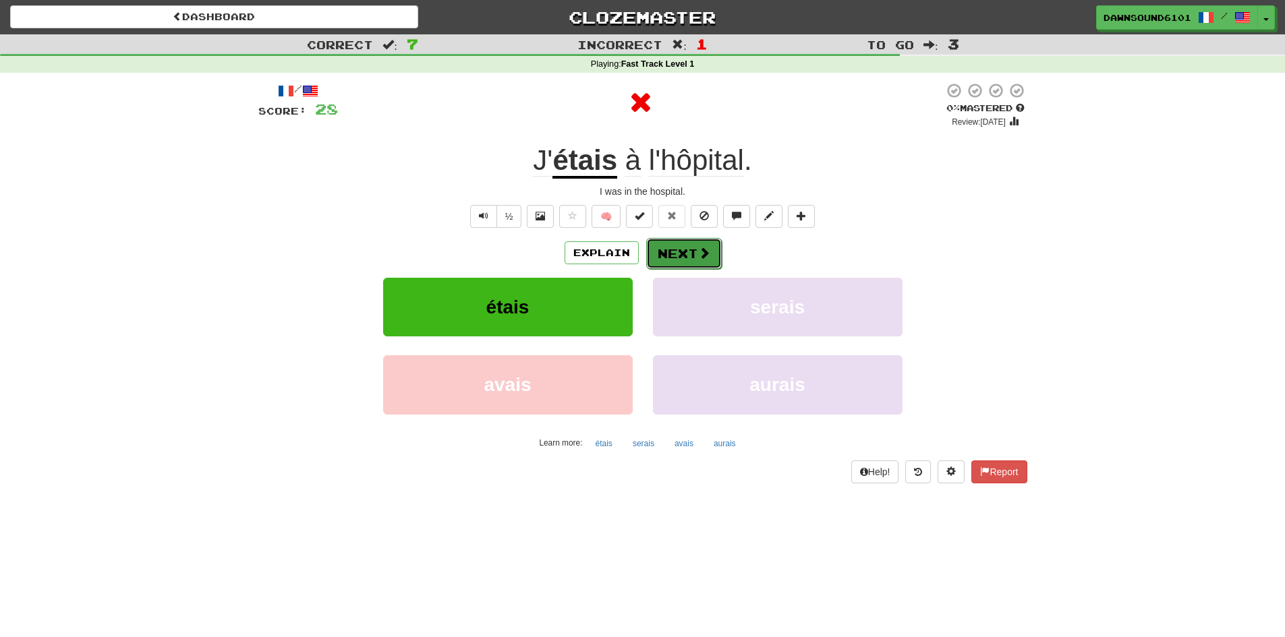
click at [698, 258] on span at bounding box center [704, 253] width 12 height 12
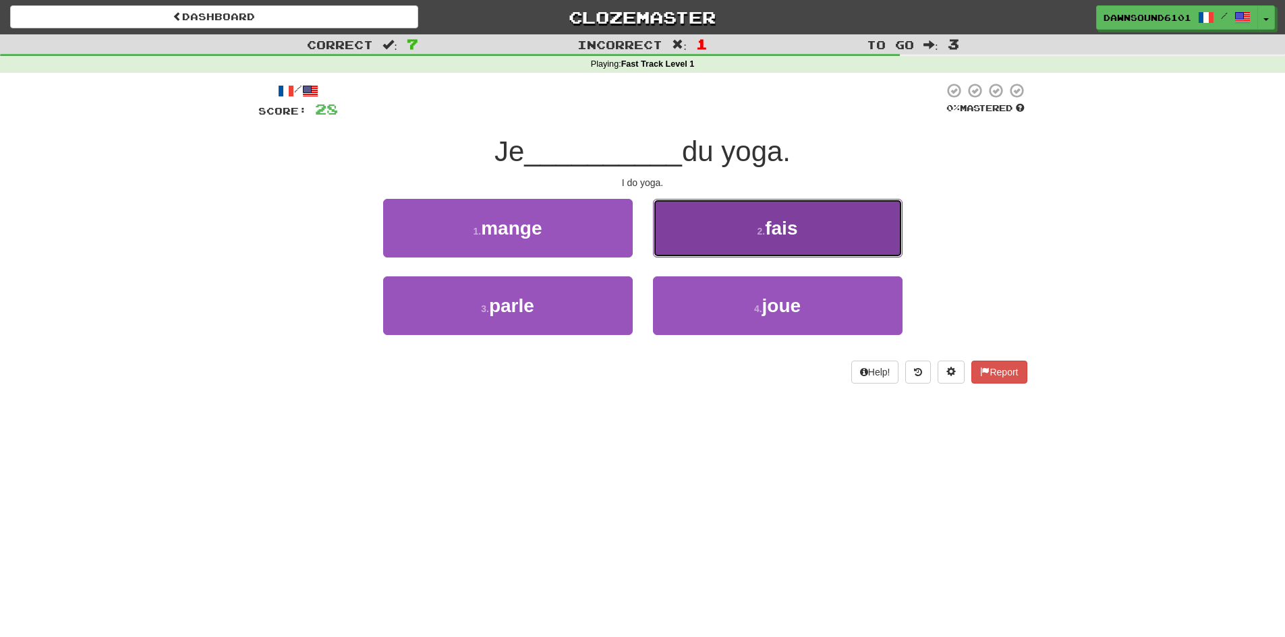
click at [767, 241] on button "2 . fais" at bounding box center [778, 228] width 250 height 59
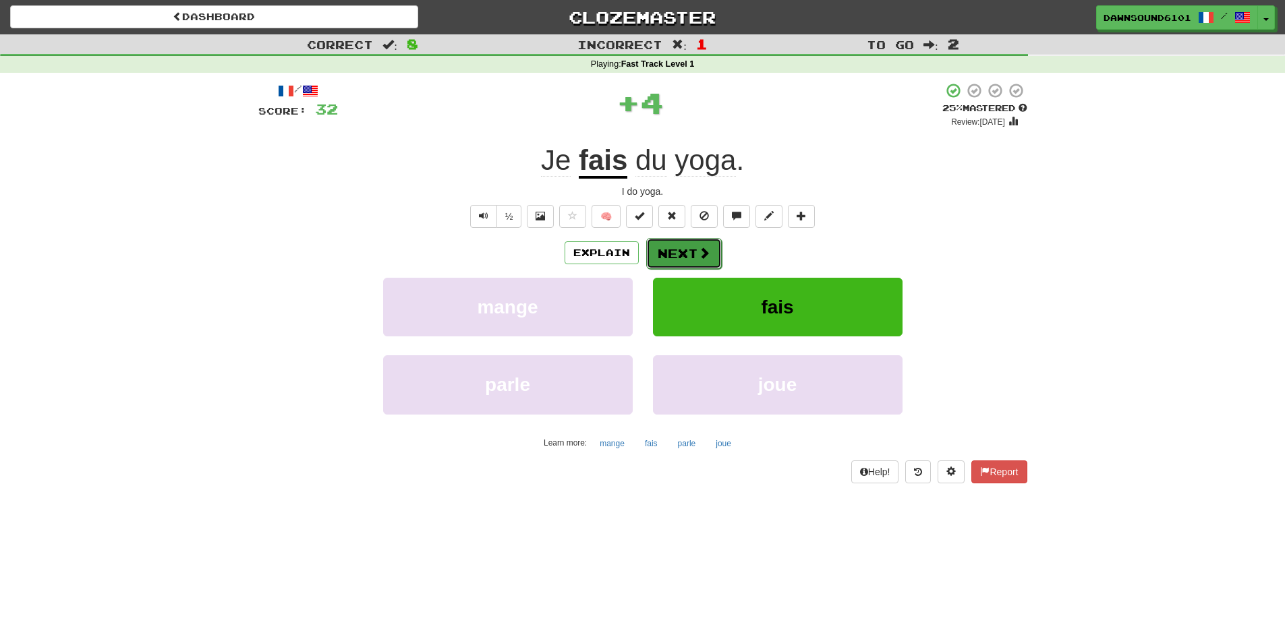
click at [681, 246] on button "Next" at bounding box center [684, 253] width 76 height 31
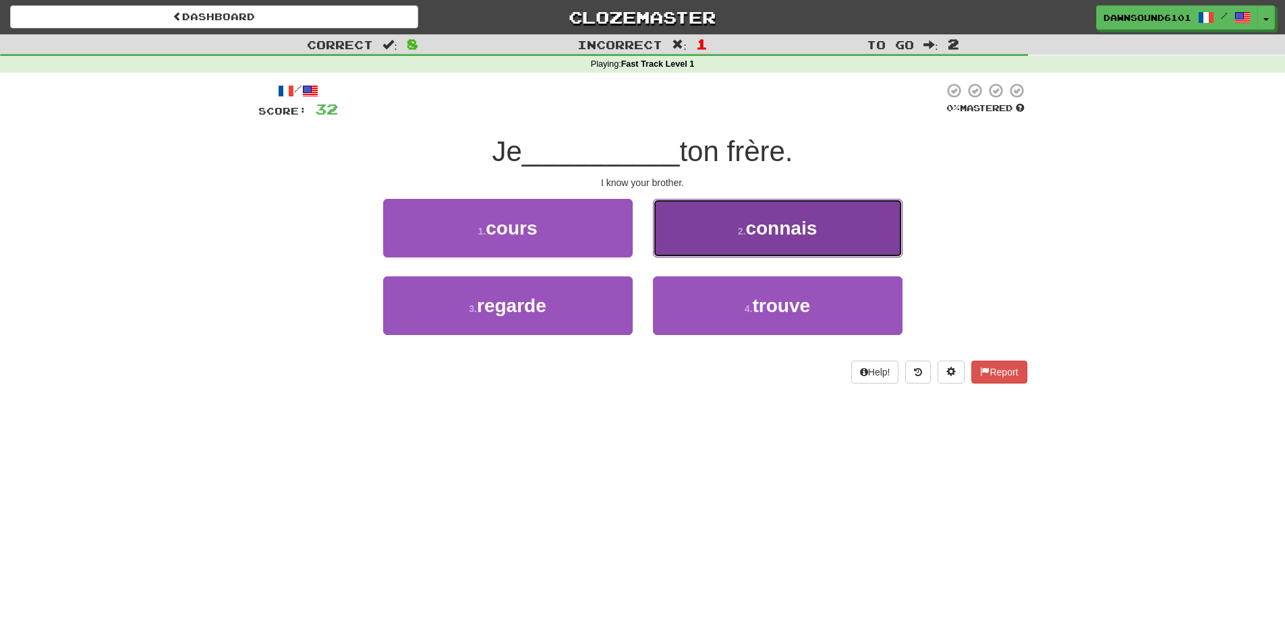
click at [778, 235] on span "connais" at bounding box center [780, 228] width 71 height 21
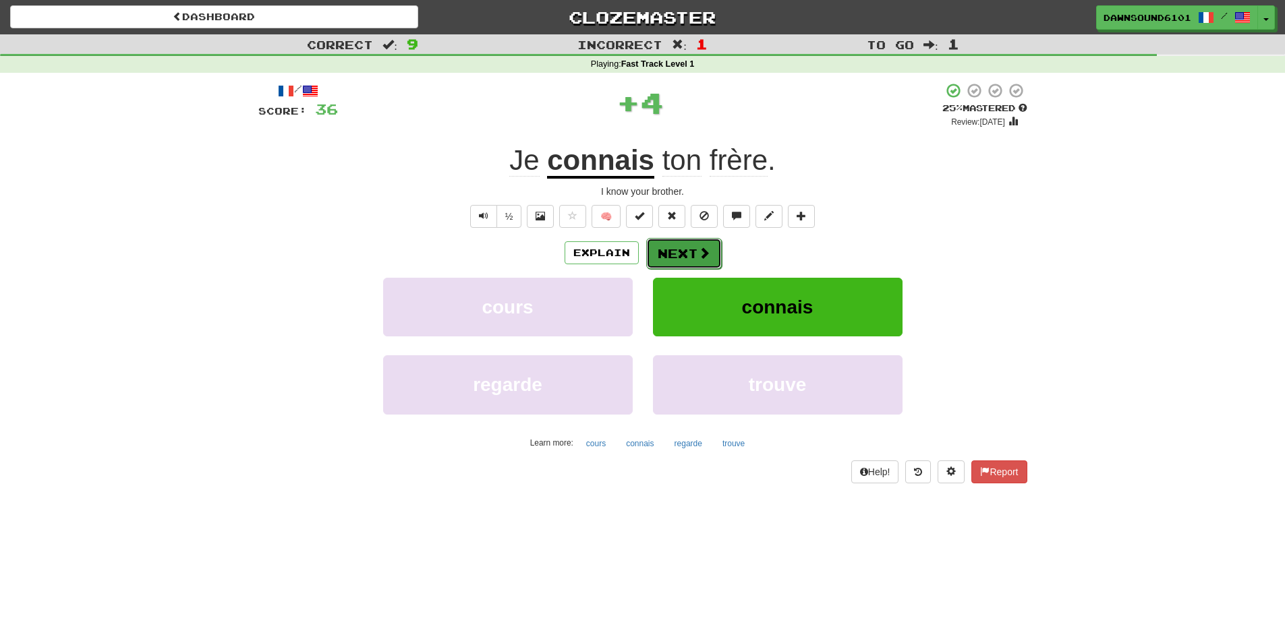
click at [695, 250] on button "Next" at bounding box center [684, 253] width 76 height 31
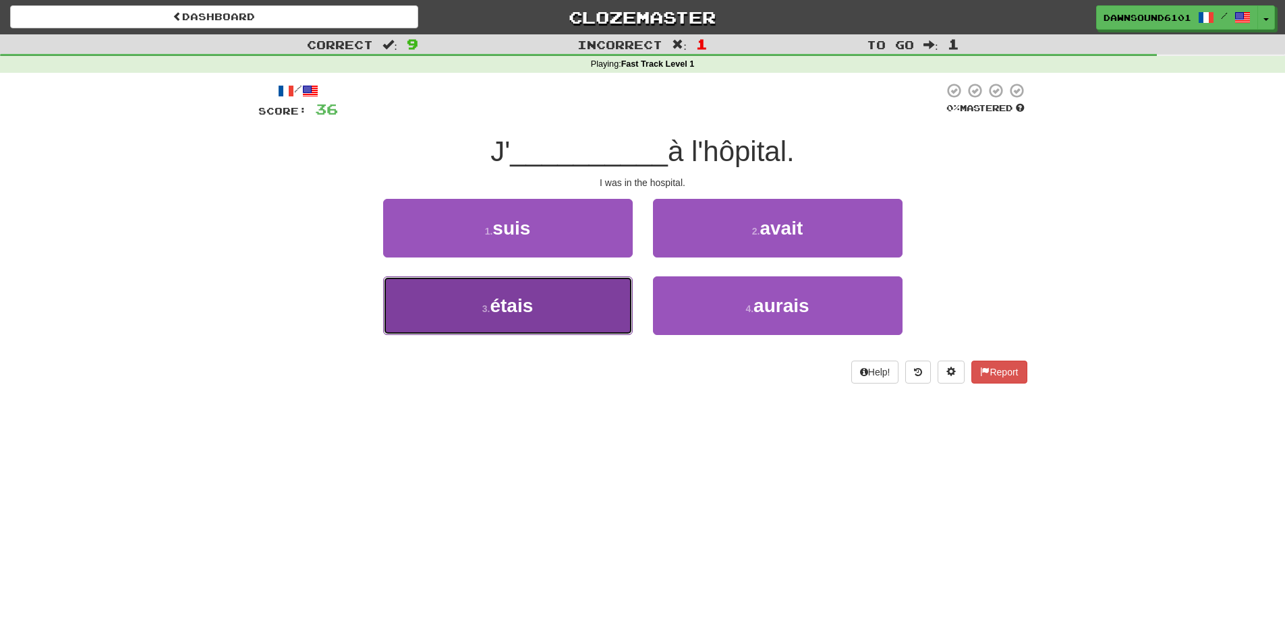
click at [550, 303] on button "3 . étais" at bounding box center [508, 305] width 250 height 59
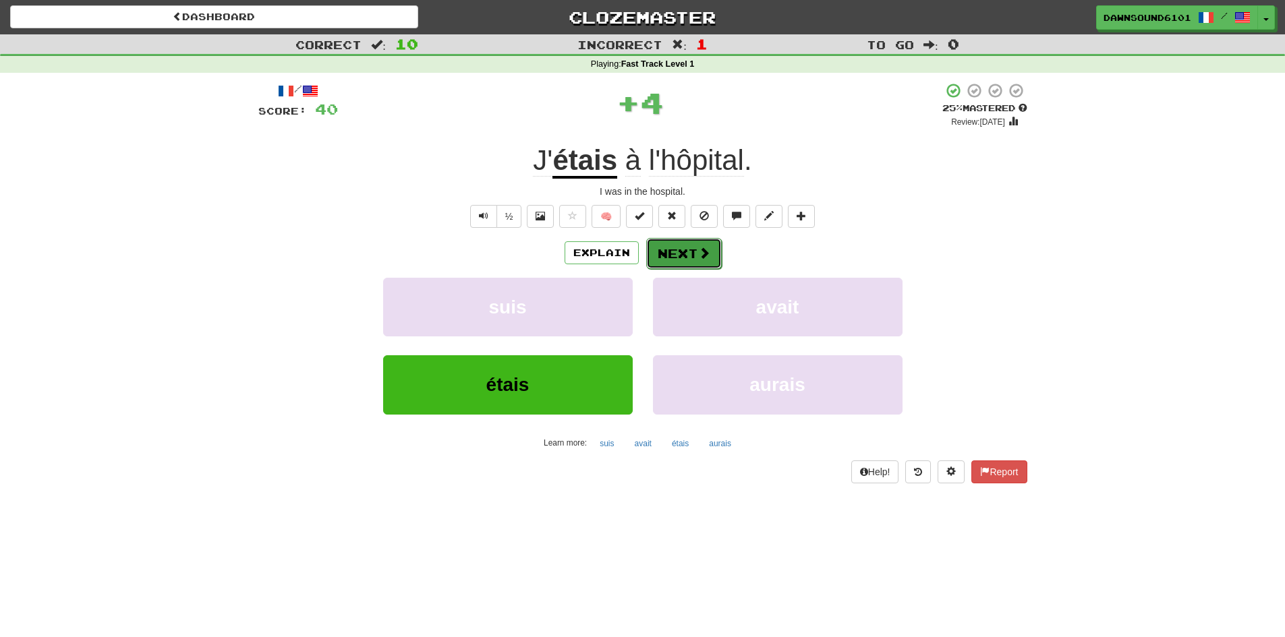
click at [668, 248] on button "Next" at bounding box center [684, 253] width 76 height 31
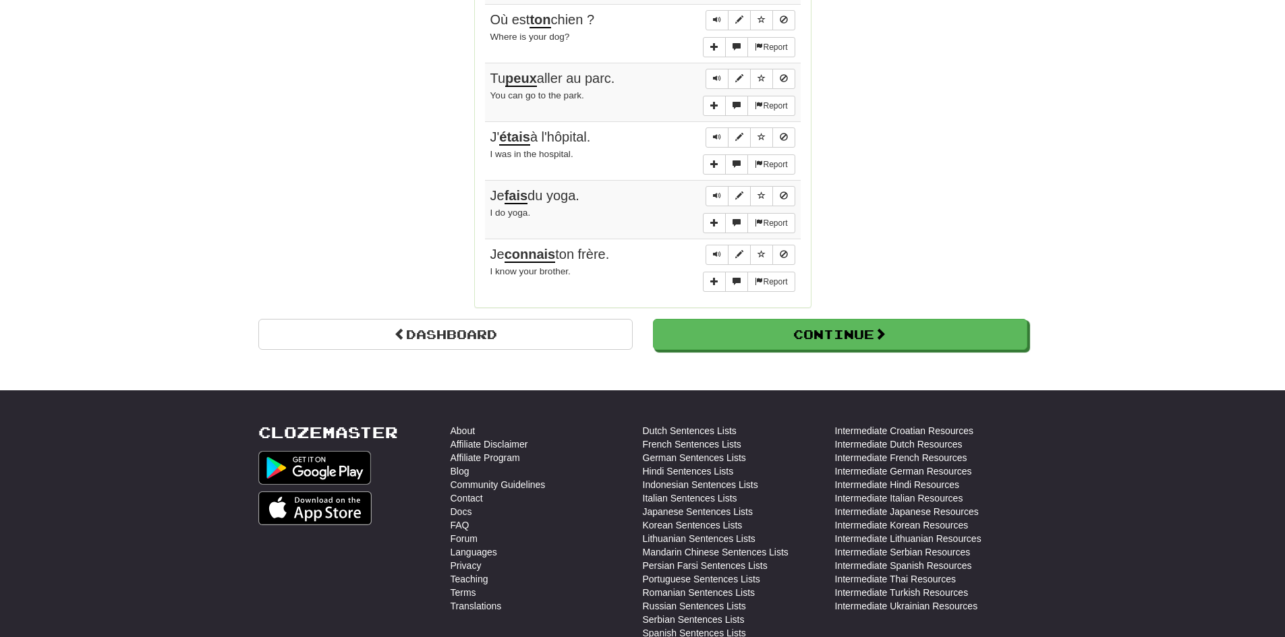
scroll to position [1146, 0]
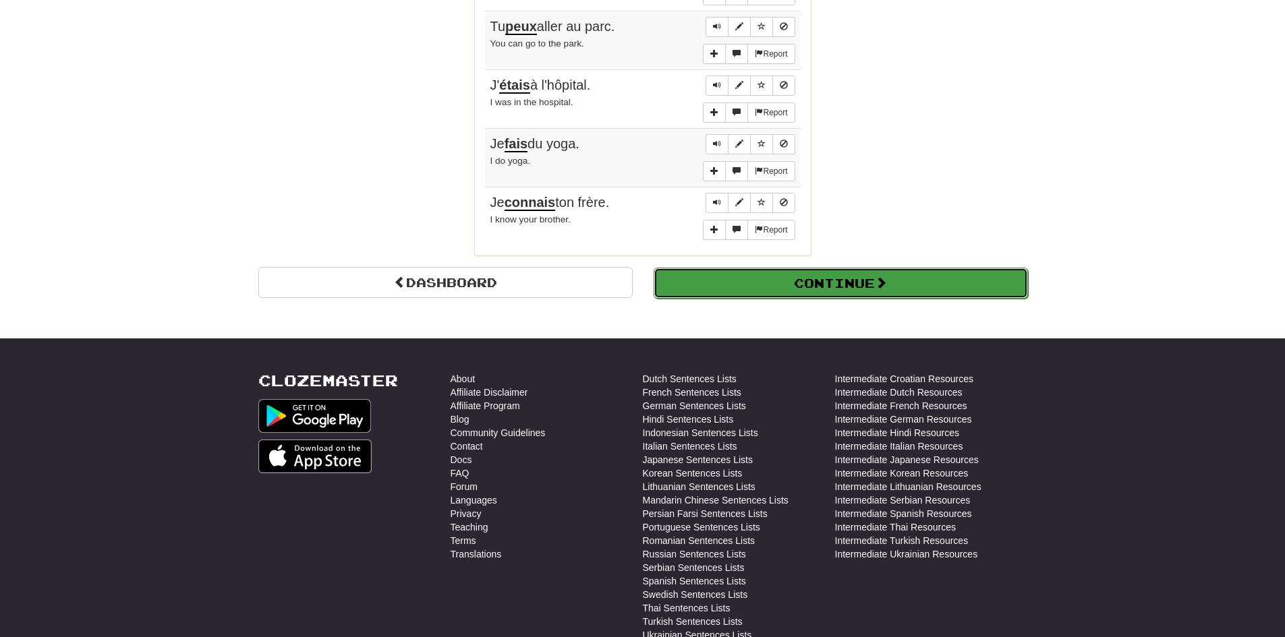
click at [799, 277] on button "Continue" at bounding box center [840, 283] width 374 height 31
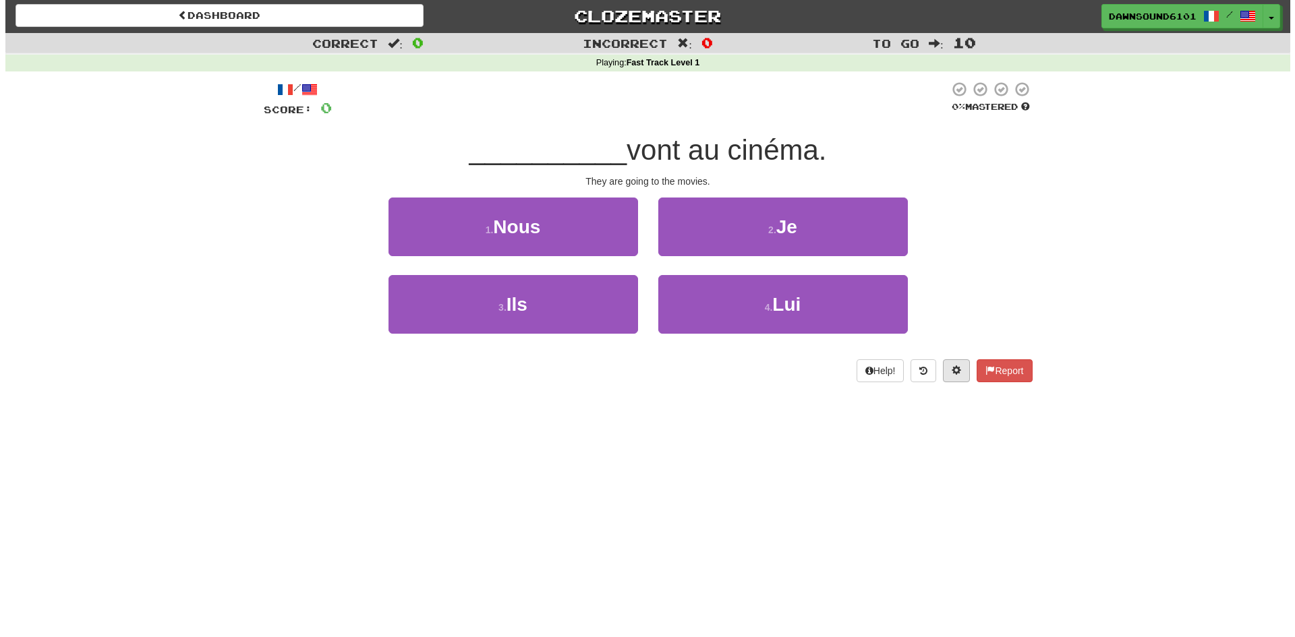
scroll to position [0, 0]
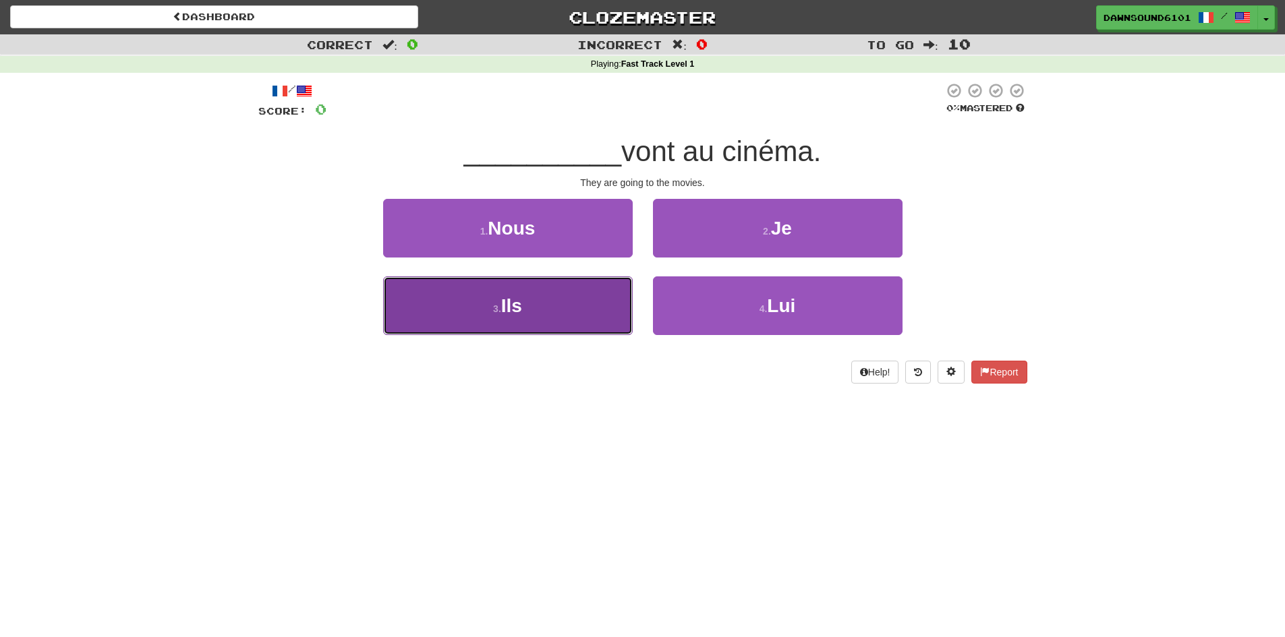
click at [559, 318] on button "3 . Ils" at bounding box center [508, 305] width 250 height 59
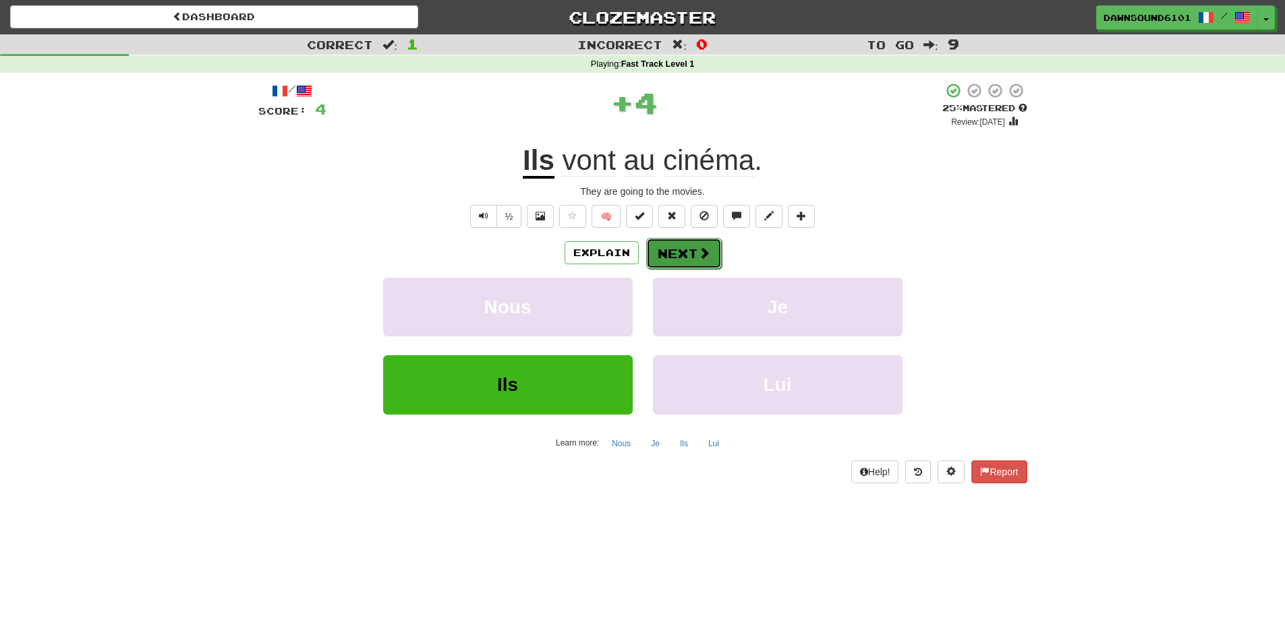
click at [698, 250] on span at bounding box center [704, 253] width 12 height 12
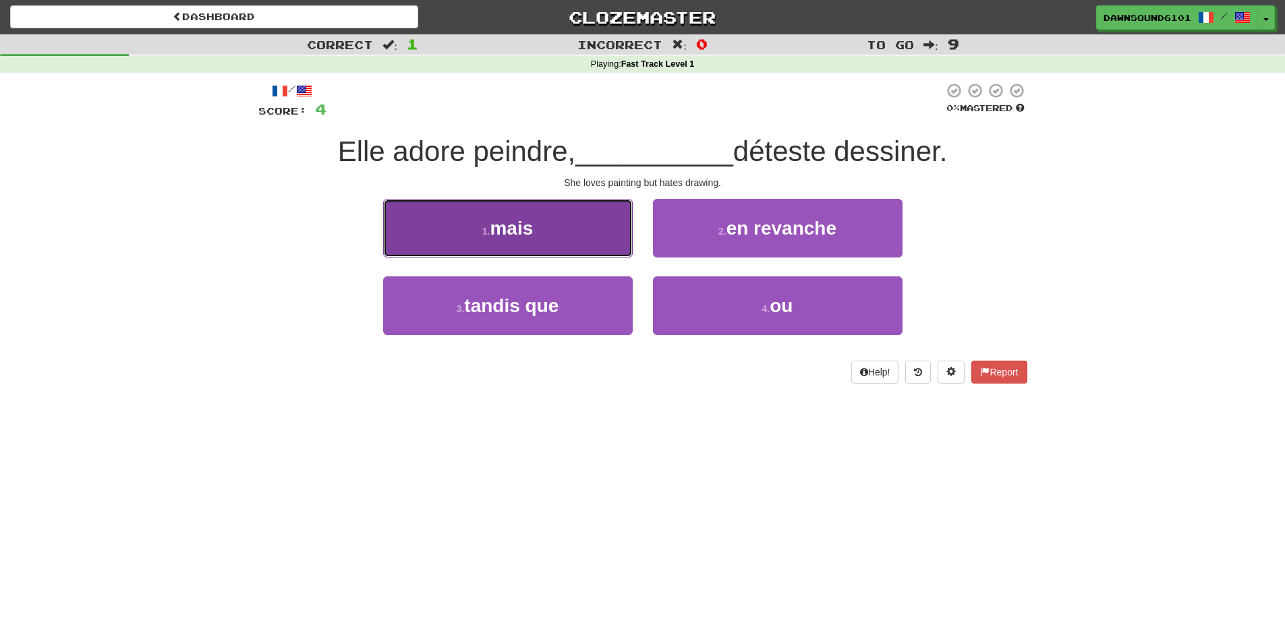
click at [537, 233] on button "1 . mais" at bounding box center [508, 228] width 250 height 59
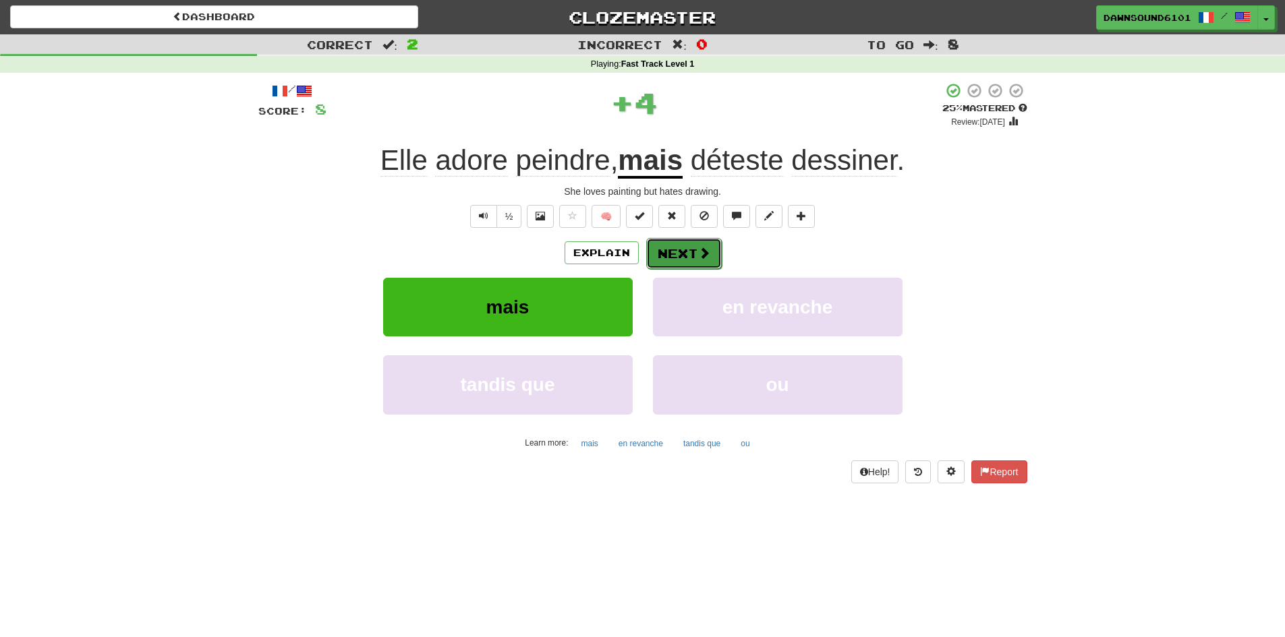
click at [700, 258] on span at bounding box center [704, 253] width 12 height 12
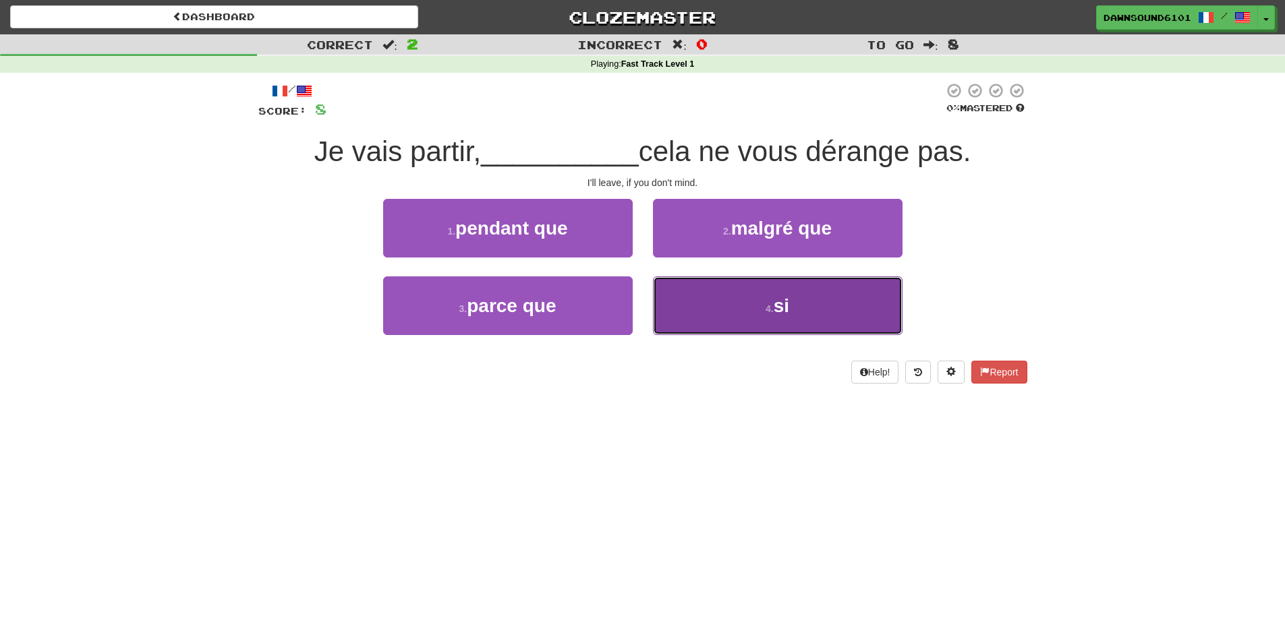
click at [795, 305] on button "4 . si" at bounding box center [778, 305] width 250 height 59
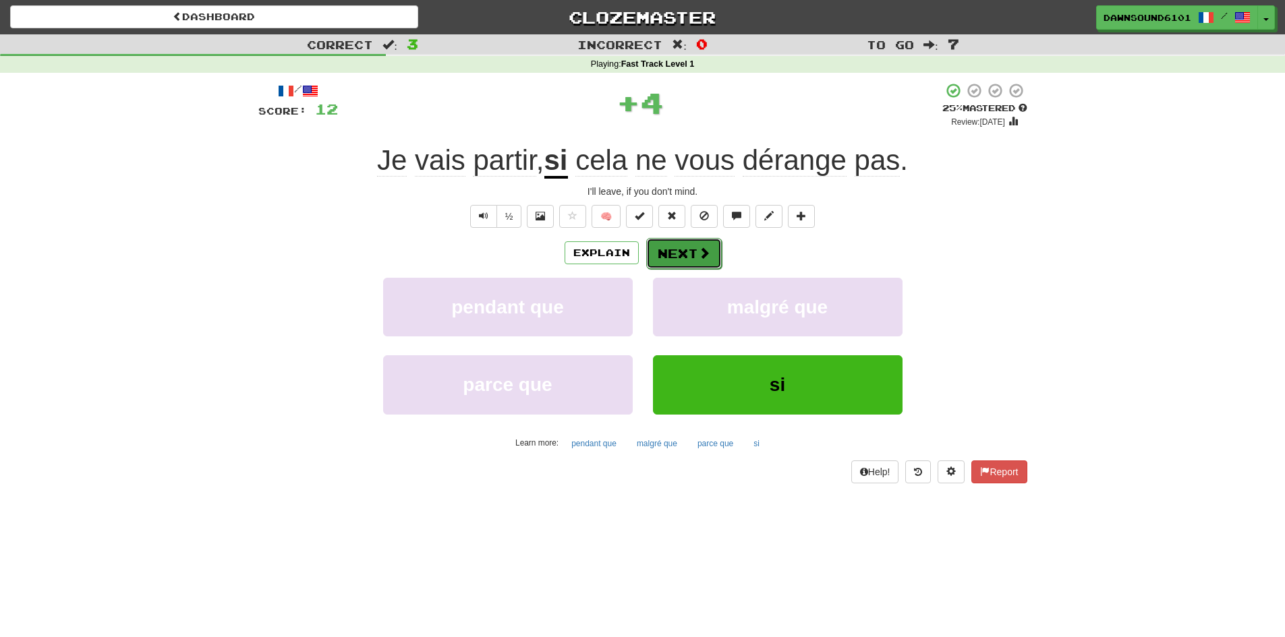
click at [675, 252] on button "Next" at bounding box center [684, 253] width 76 height 31
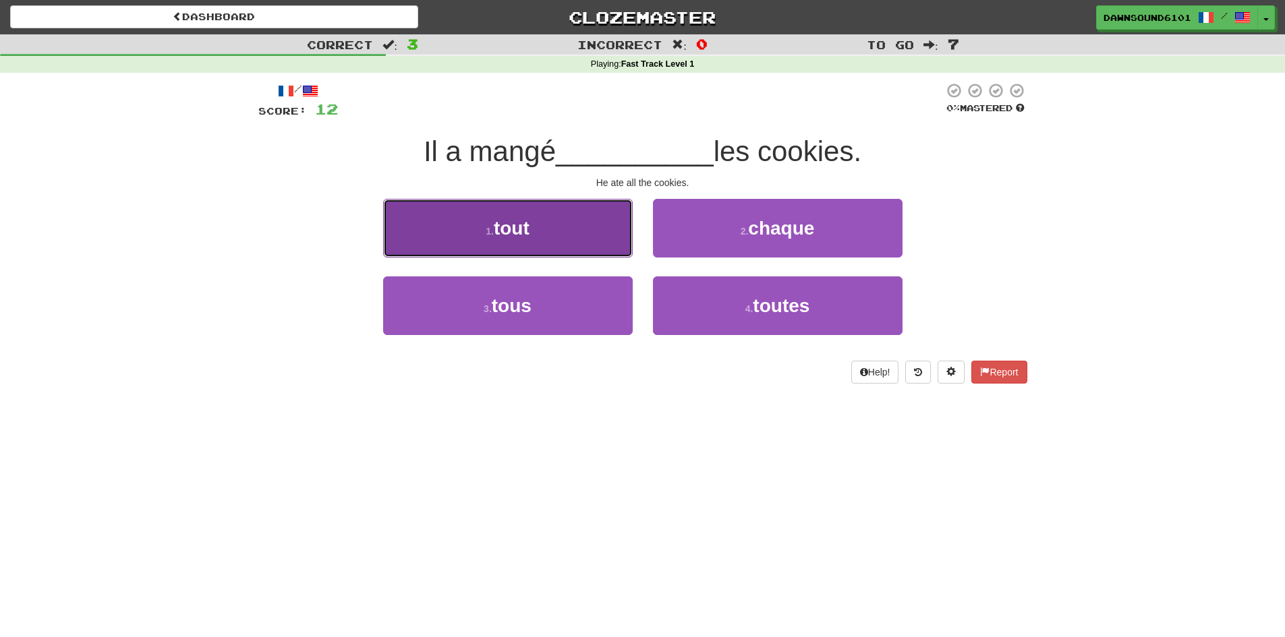
click at [568, 223] on button "1 . tout" at bounding box center [508, 228] width 250 height 59
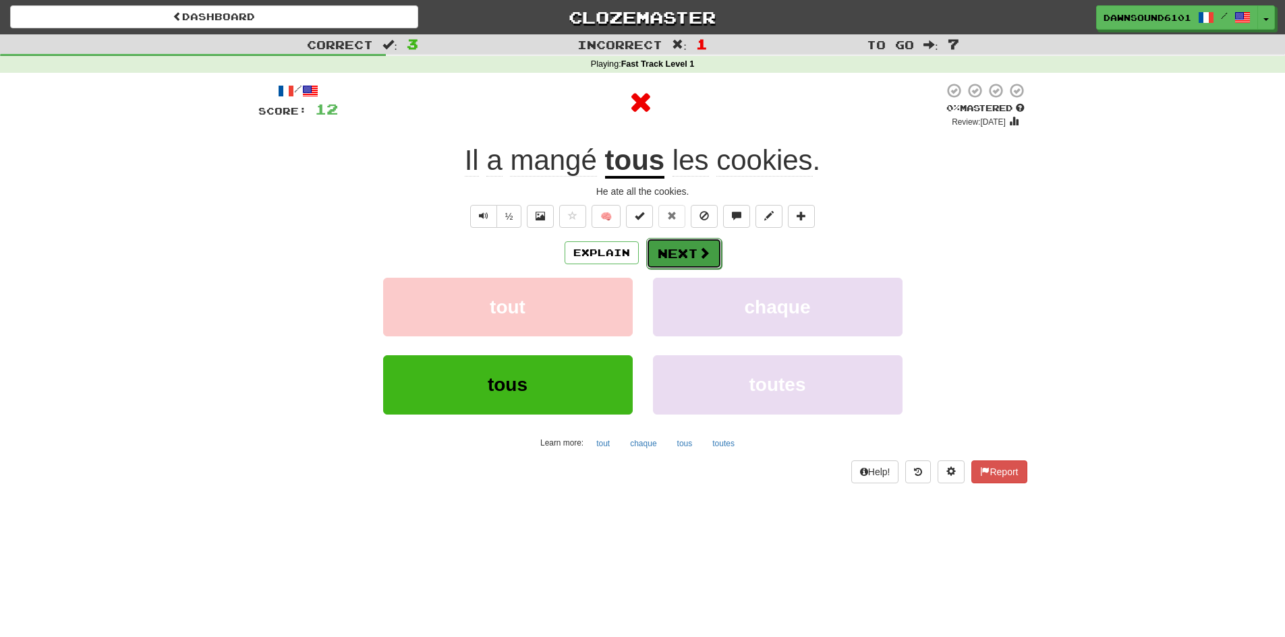
click at [688, 247] on button "Next" at bounding box center [684, 253] width 76 height 31
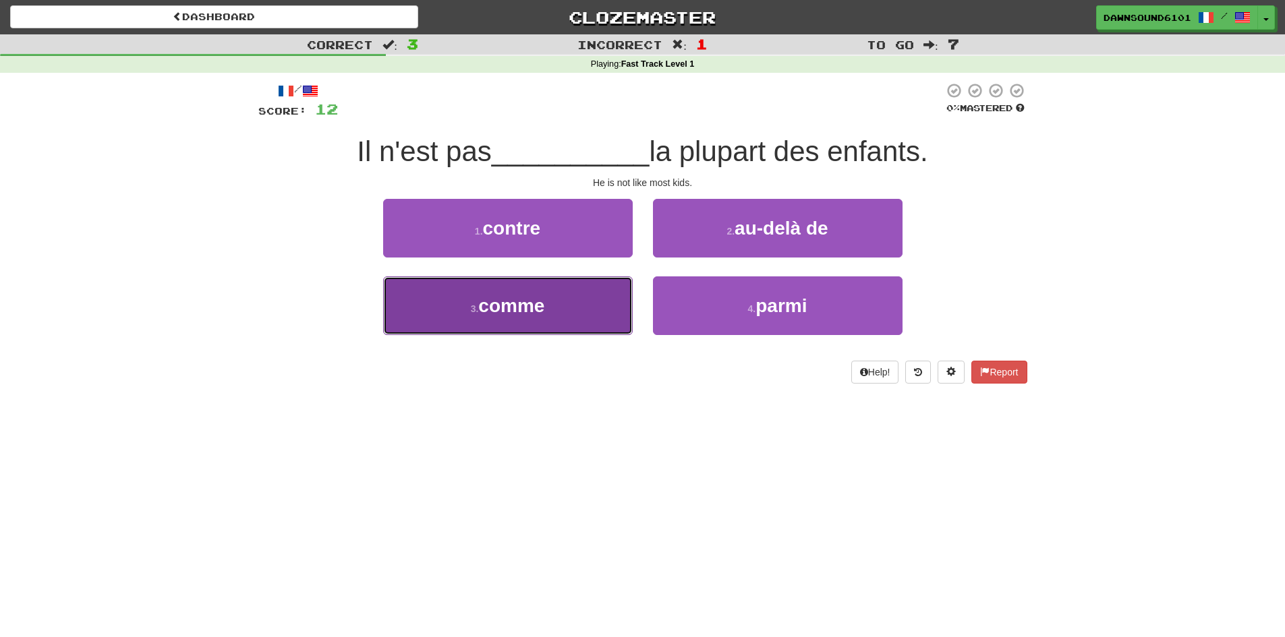
click at [517, 300] on span "comme" at bounding box center [511, 305] width 66 height 21
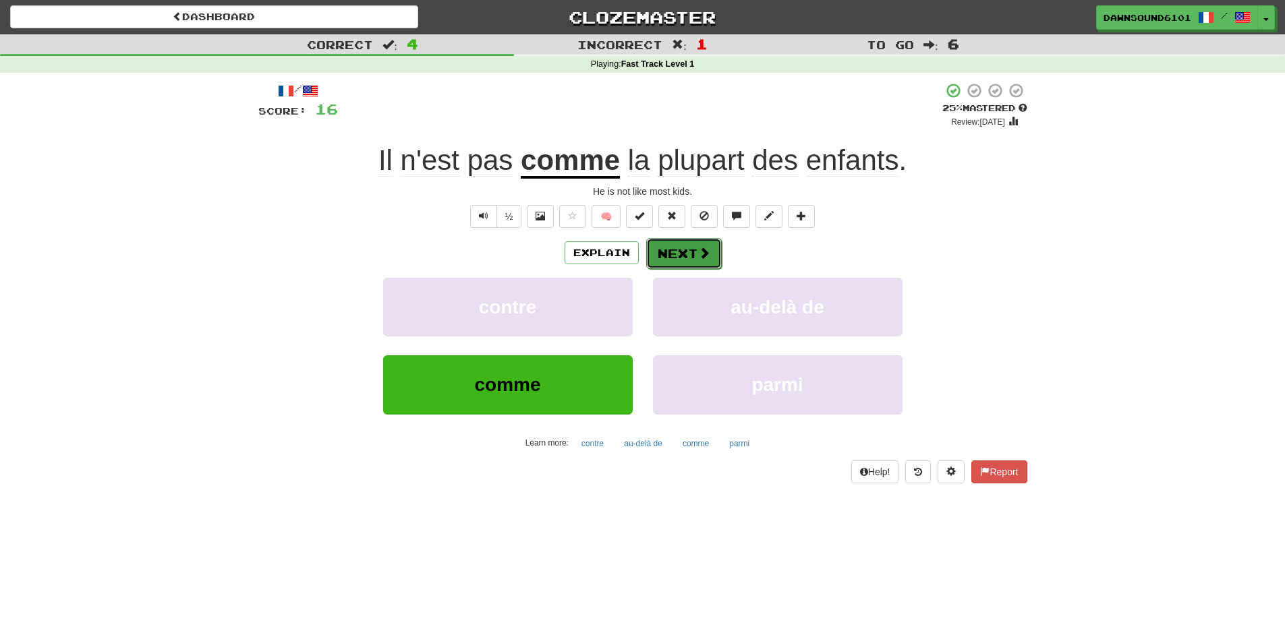
click at [677, 253] on button "Next" at bounding box center [684, 253] width 76 height 31
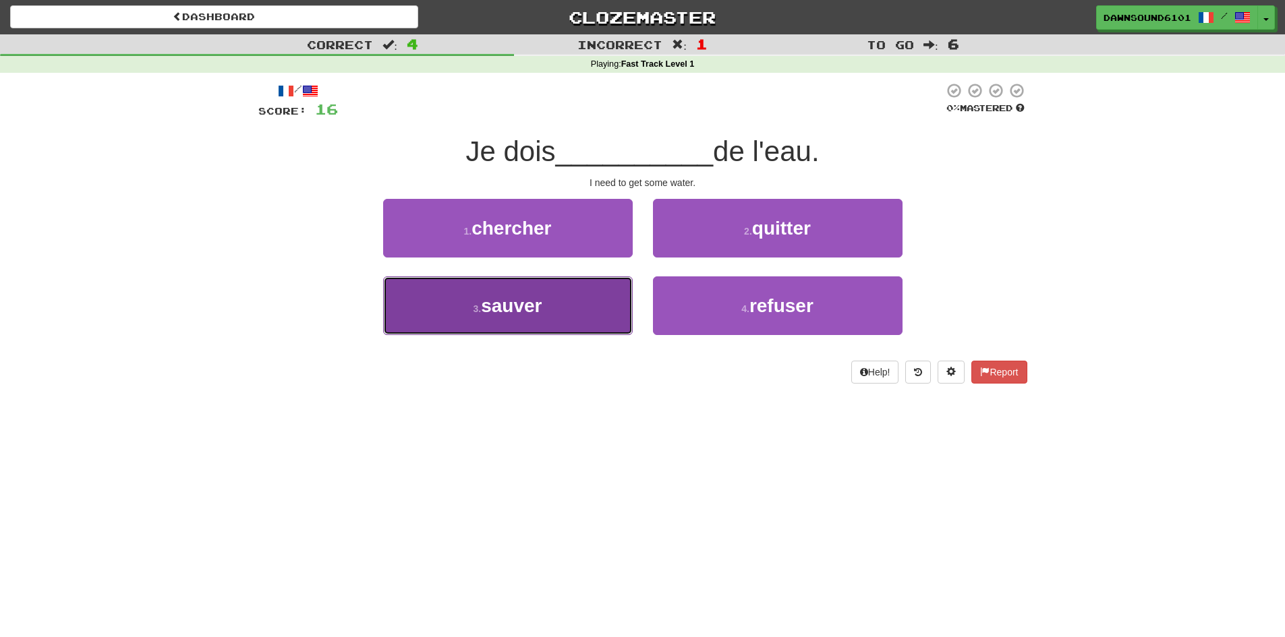
click at [576, 311] on button "3 . sauver" at bounding box center [508, 305] width 250 height 59
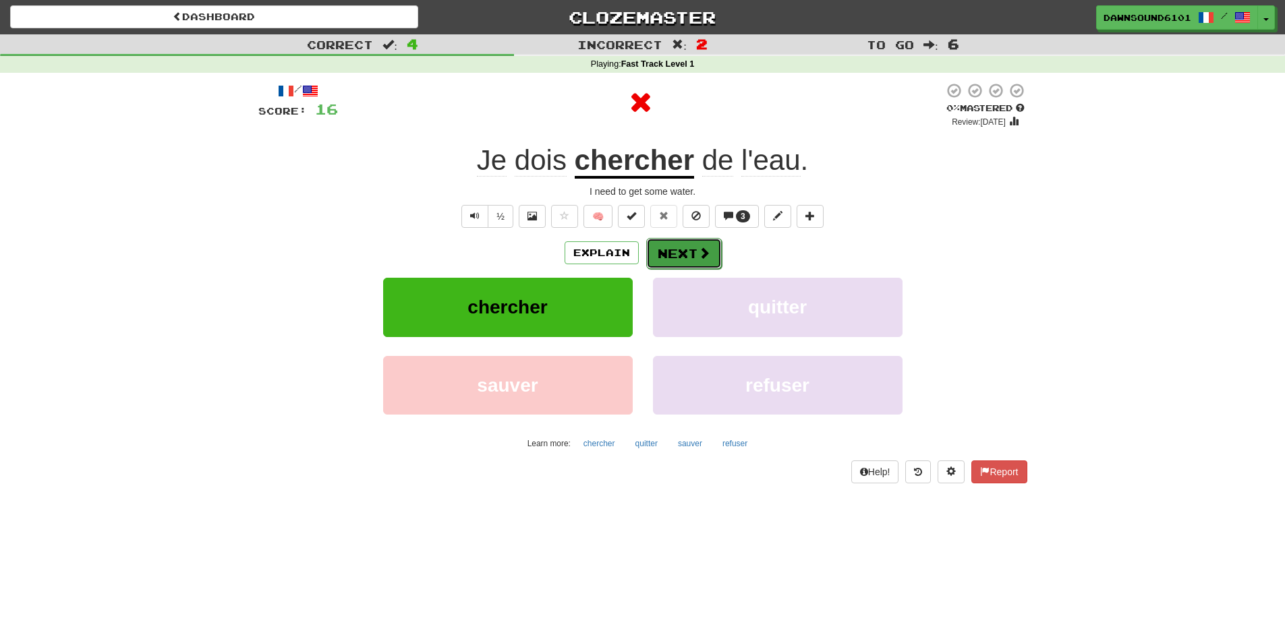
click at [660, 243] on button "Next" at bounding box center [684, 253] width 76 height 31
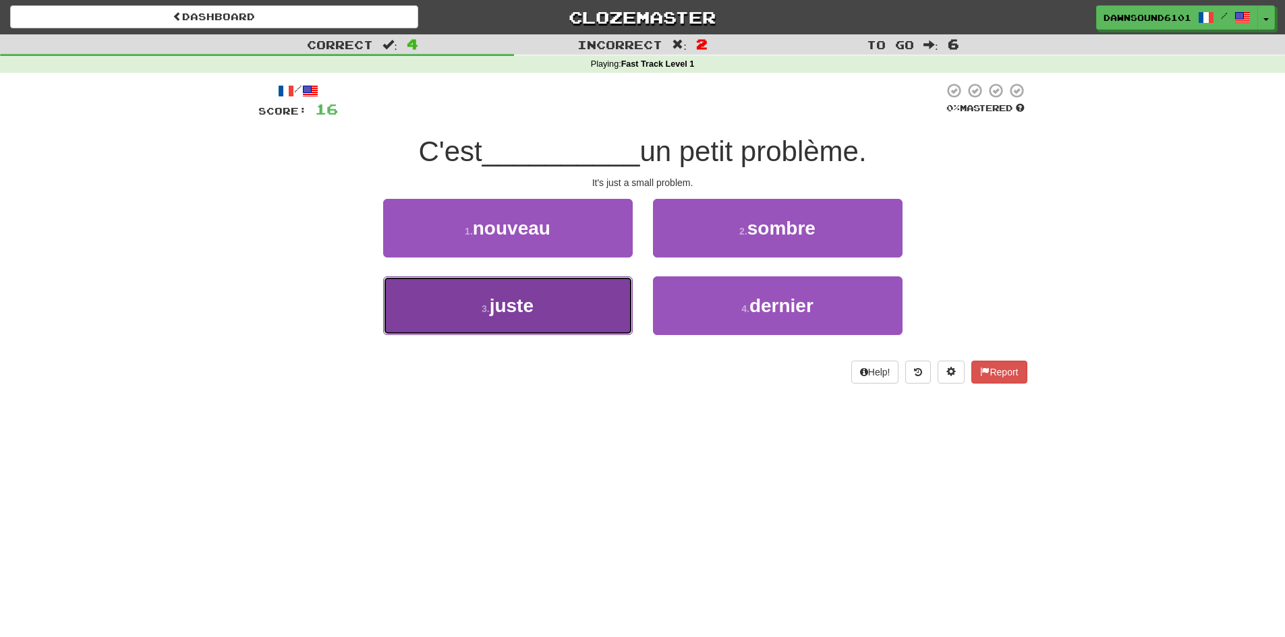
click at [560, 313] on button "3 . juste" at bounding box center [508, 305] width 250 height 59
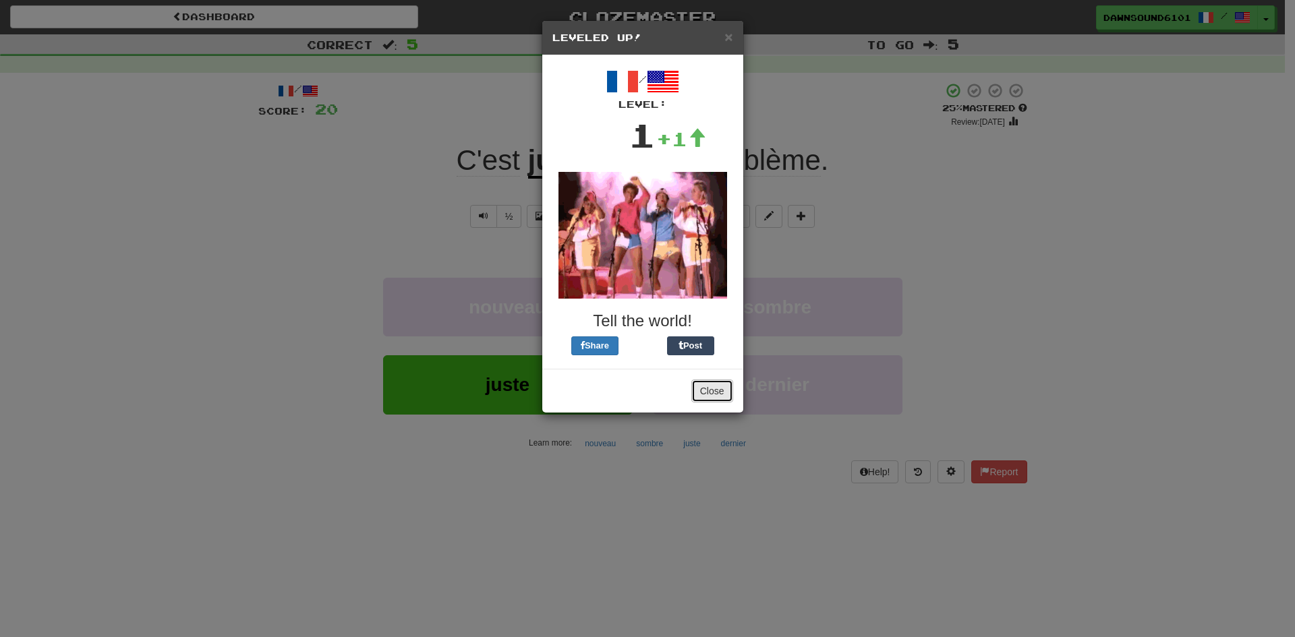
click at [720, 395] on button "Close" at bounding box center [712, 391] width 42 height 23
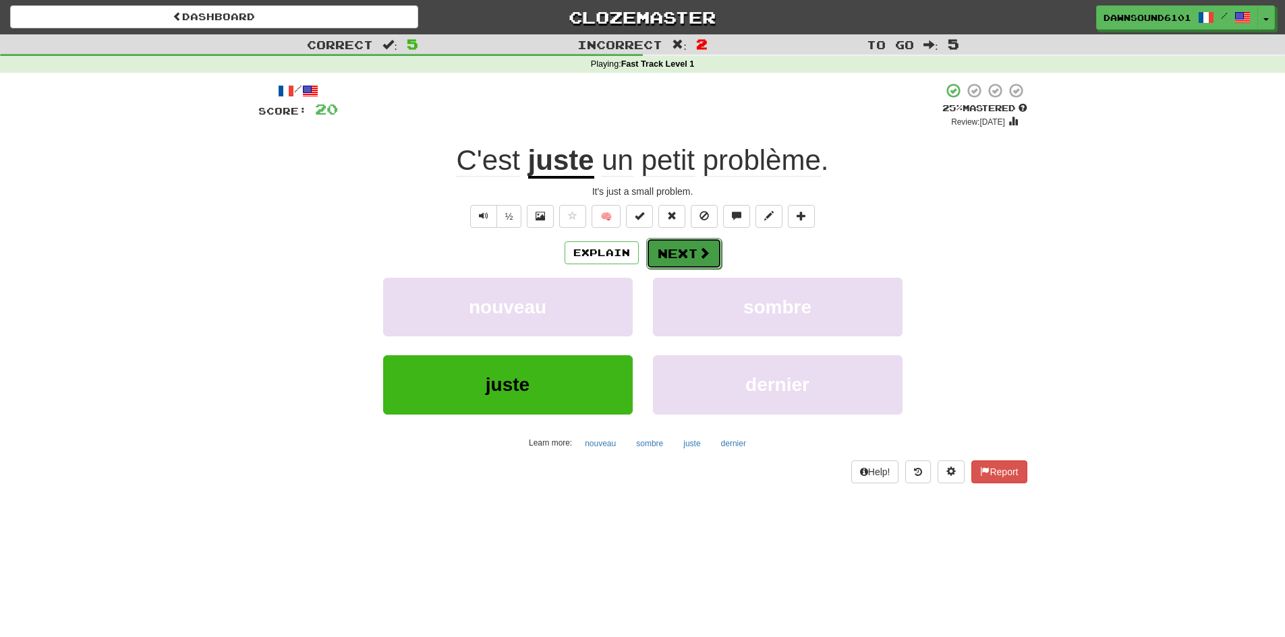
click at [672, 252] on button "Next" at bounding box center [684, 253] width 76 height 31
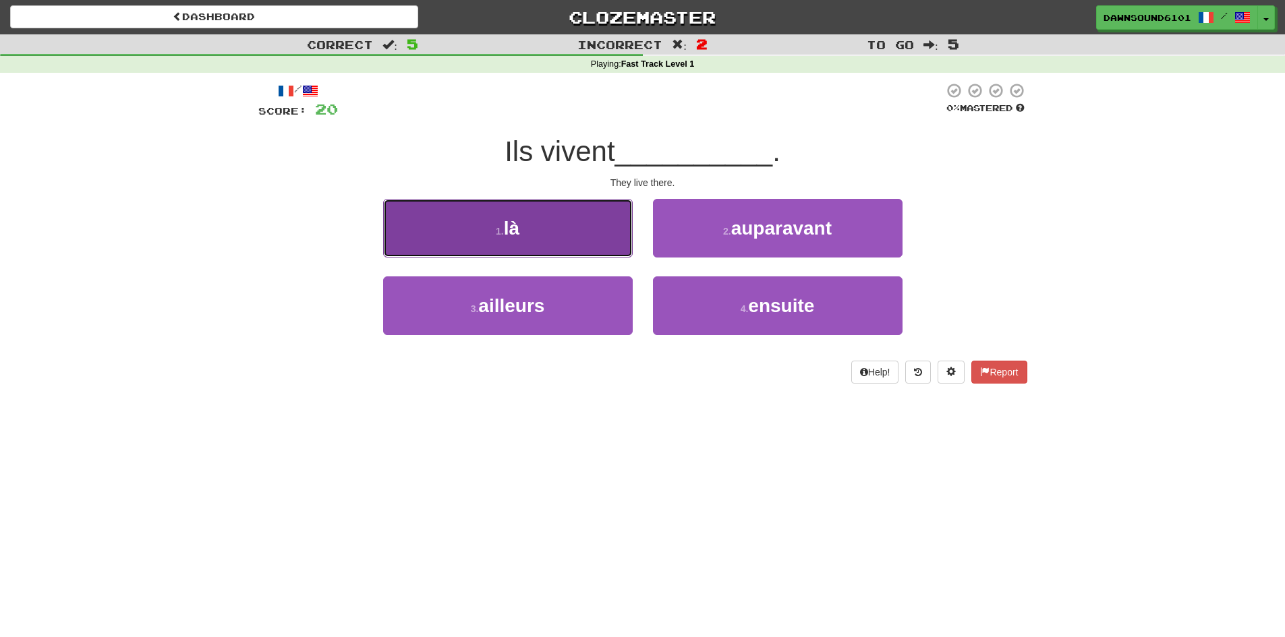
click at [560, 217] on button "1 . là" at bounding box center [508, 228] width 250 height 59
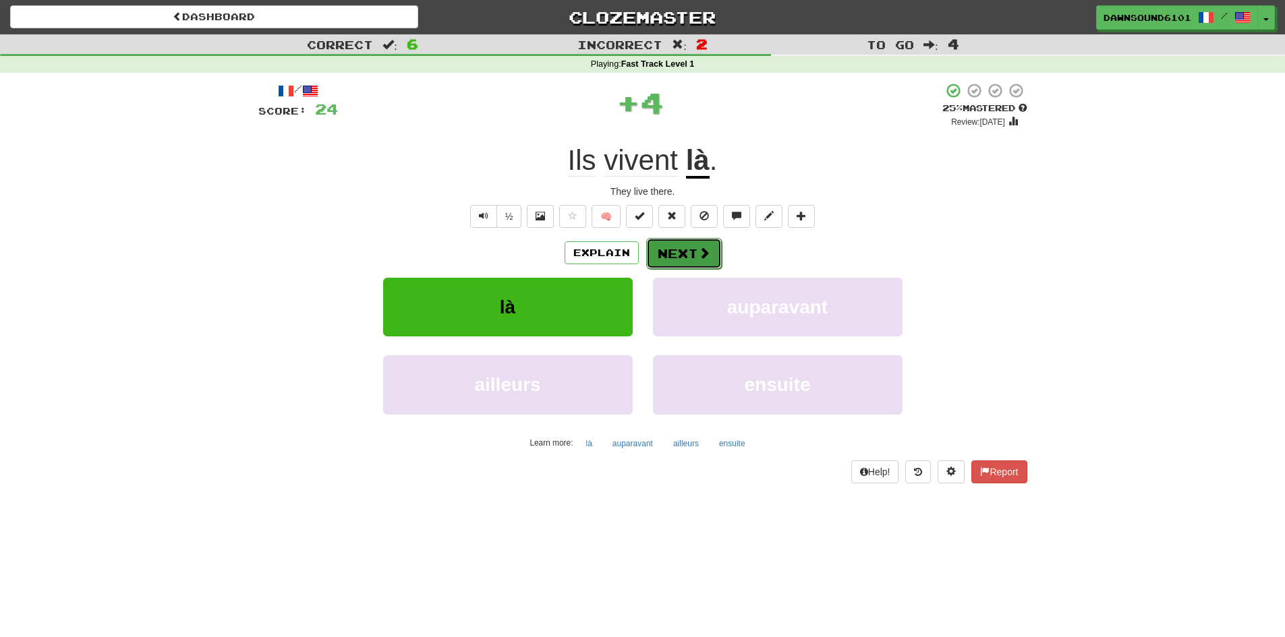
click at [683, 256] on button "Next" at bounding box center [684, 253] width 76 height 31
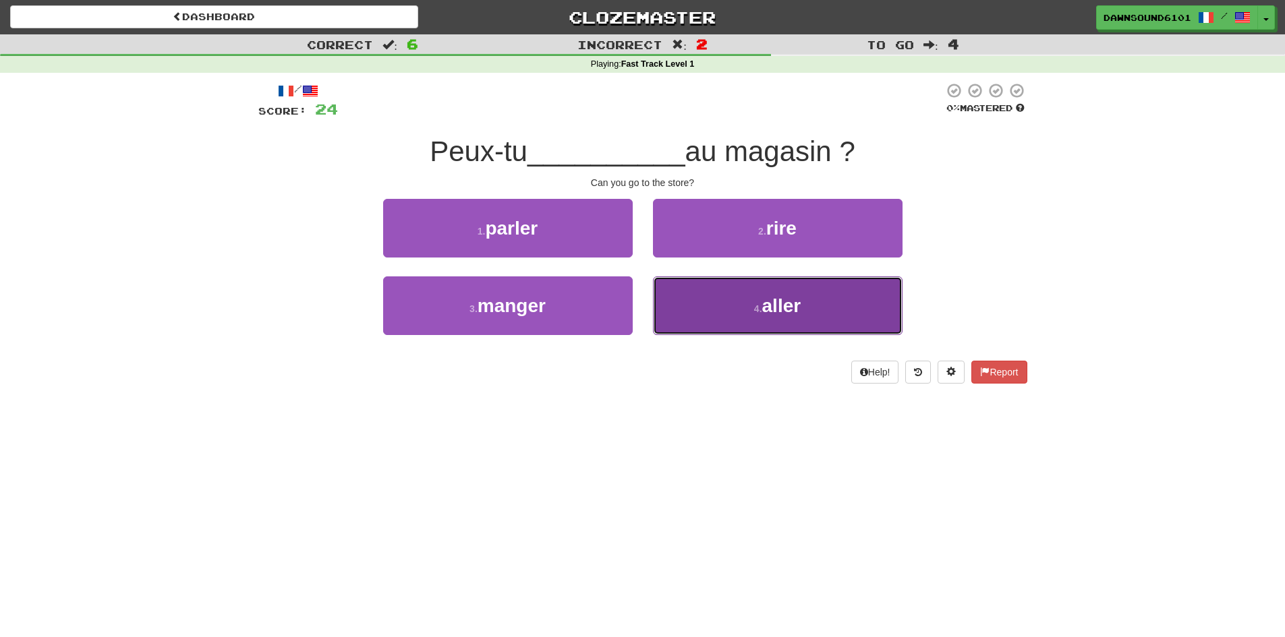
click at [771, 316] on button "4 . aller" at bounding box center [778, 305] width 250 height 59
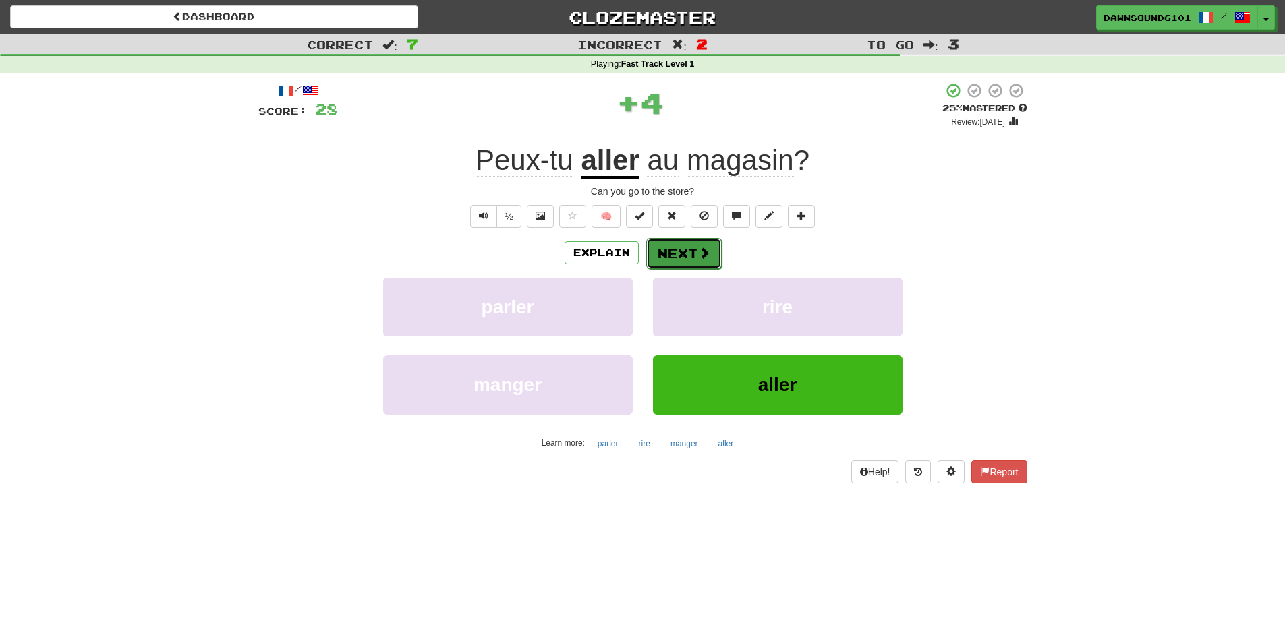
click at [689, 249] on button "Next" at bounding box center [684, 253] width 76 height 31
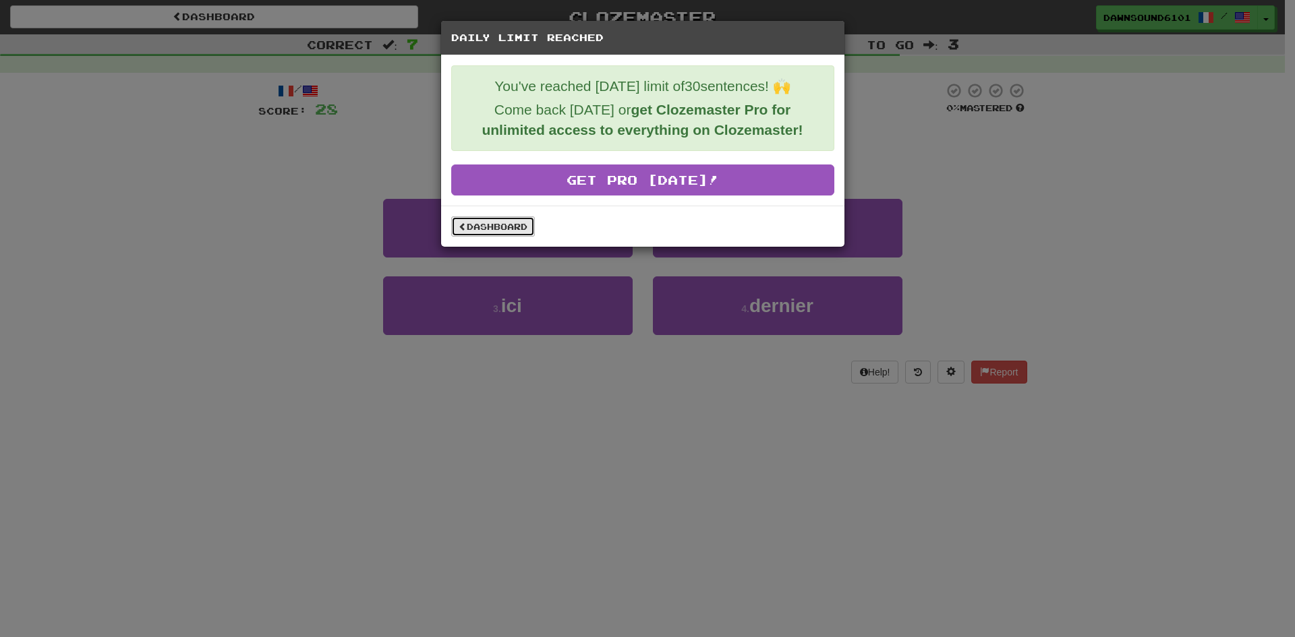
click at [500, 231] on link "Dashboard" at bounding box center [493, 226] width 84 height 20
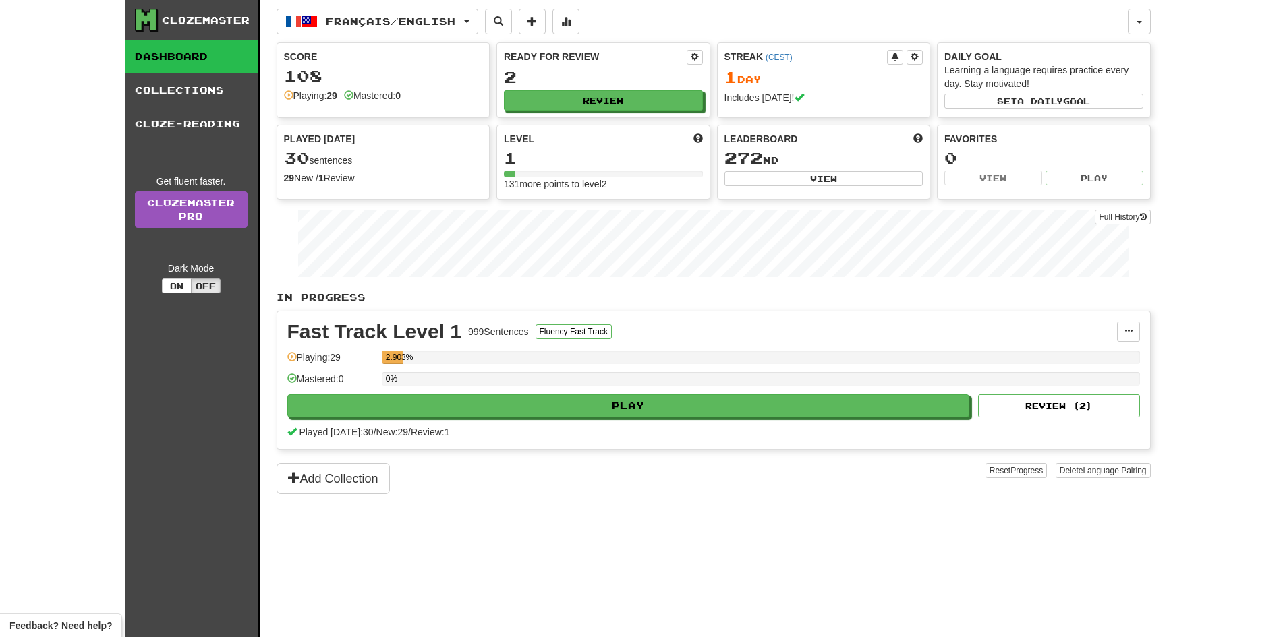
click at [223, 62] on link "Dashboard" at bounding box center [191, 57] width 133 height 34
click at [205, 96] on link "Collections" at bounding box center [191, 91] width 133 height 34
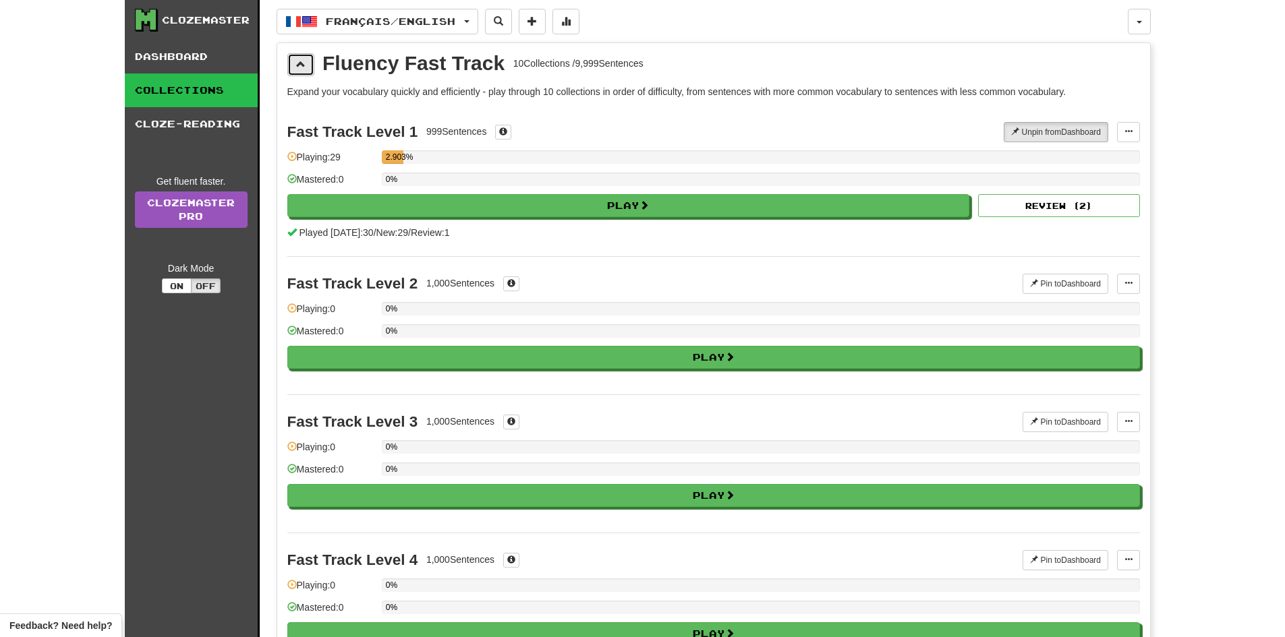
click at [297, 74] on button at bounding box center [300, 64] width 27 height 23
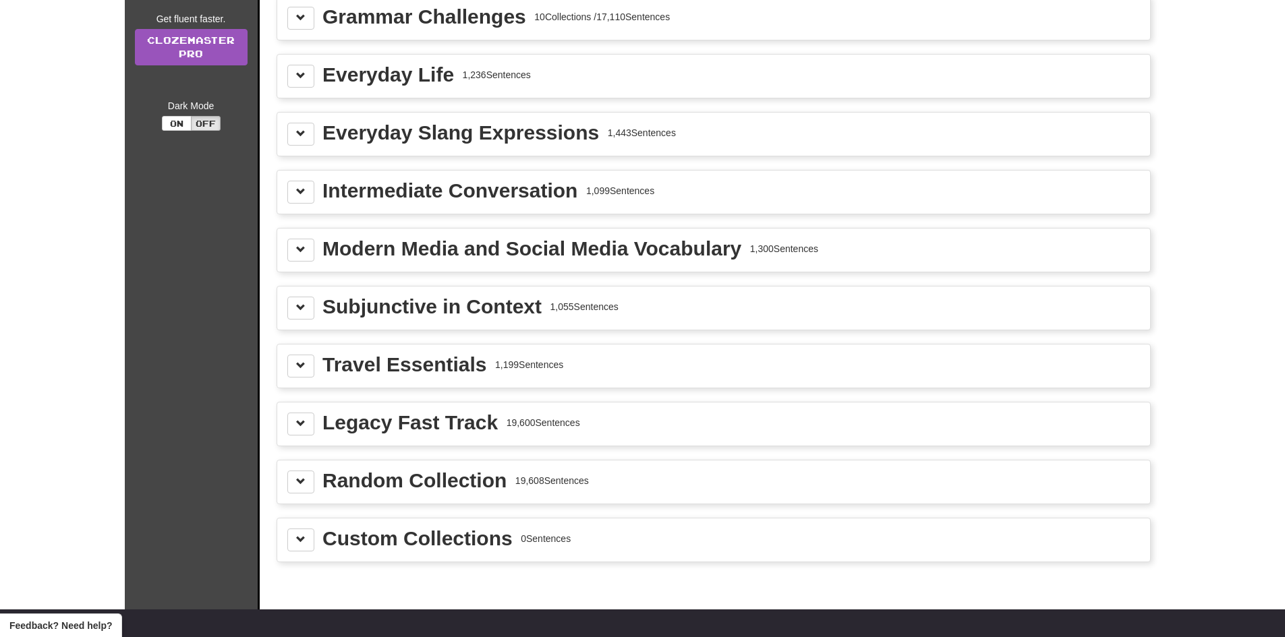
scroll to position [202, 0]
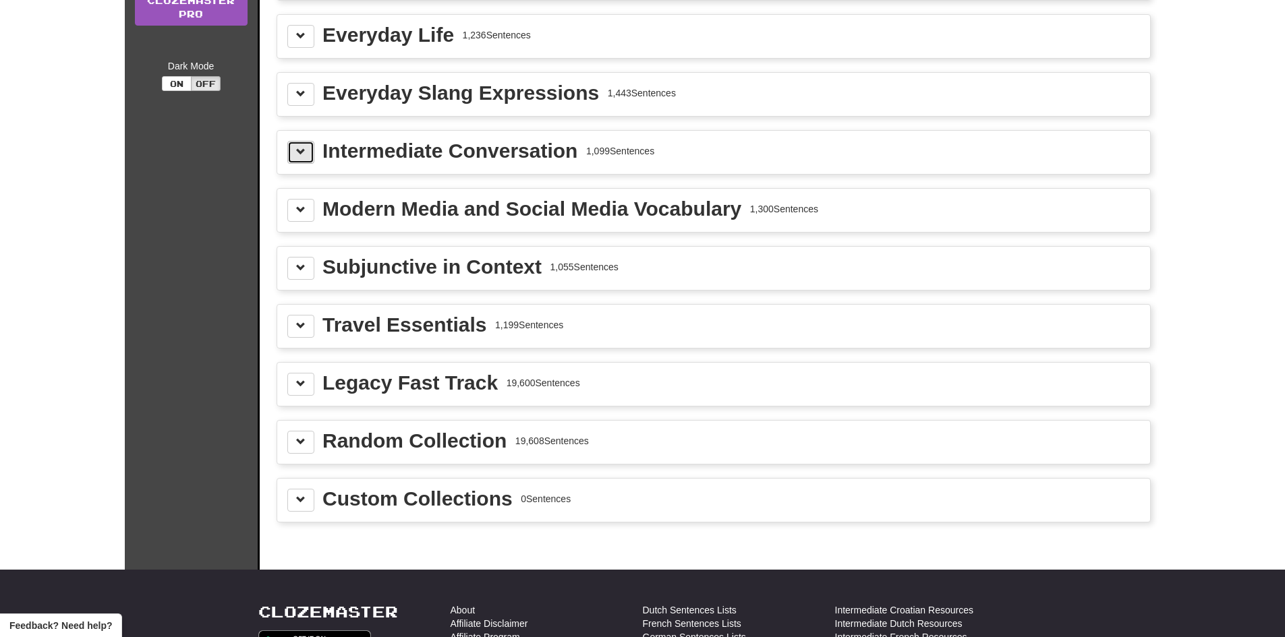
click at [288, 154] on button at bounding box center [300, 152] width 27 height 23
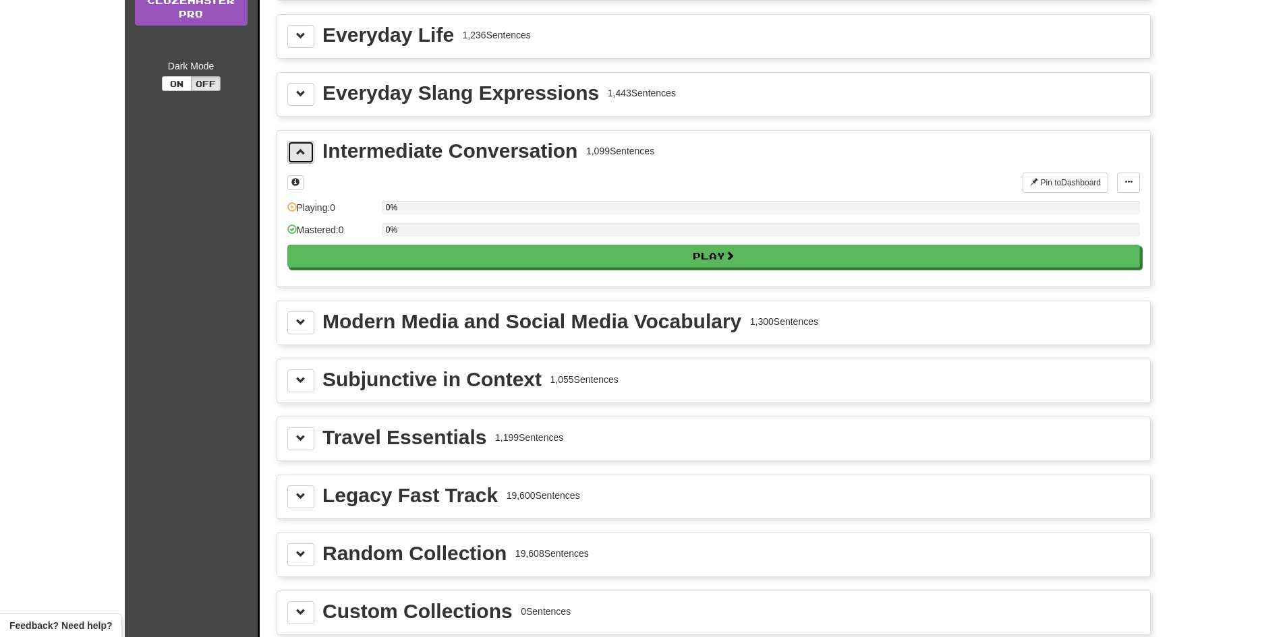
click at [287, 155] on button at bounding box center [300, 152] width 27 height 23
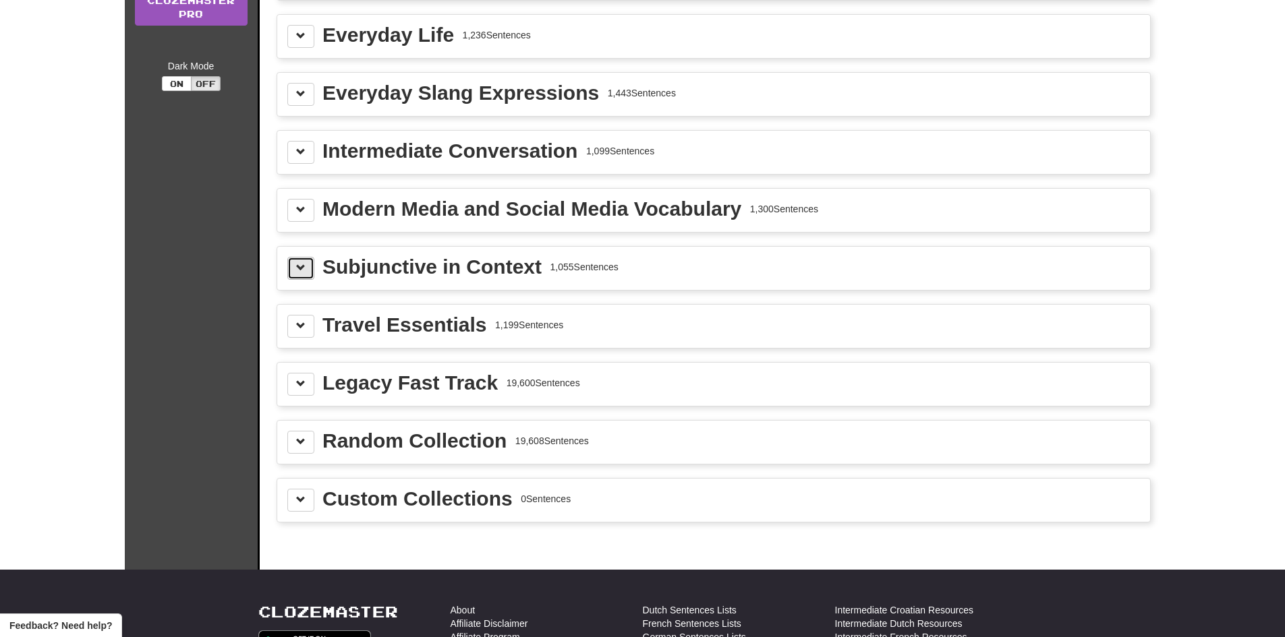
click at [290, 270] on button at bounding box center [300, 268] width 27 height 23
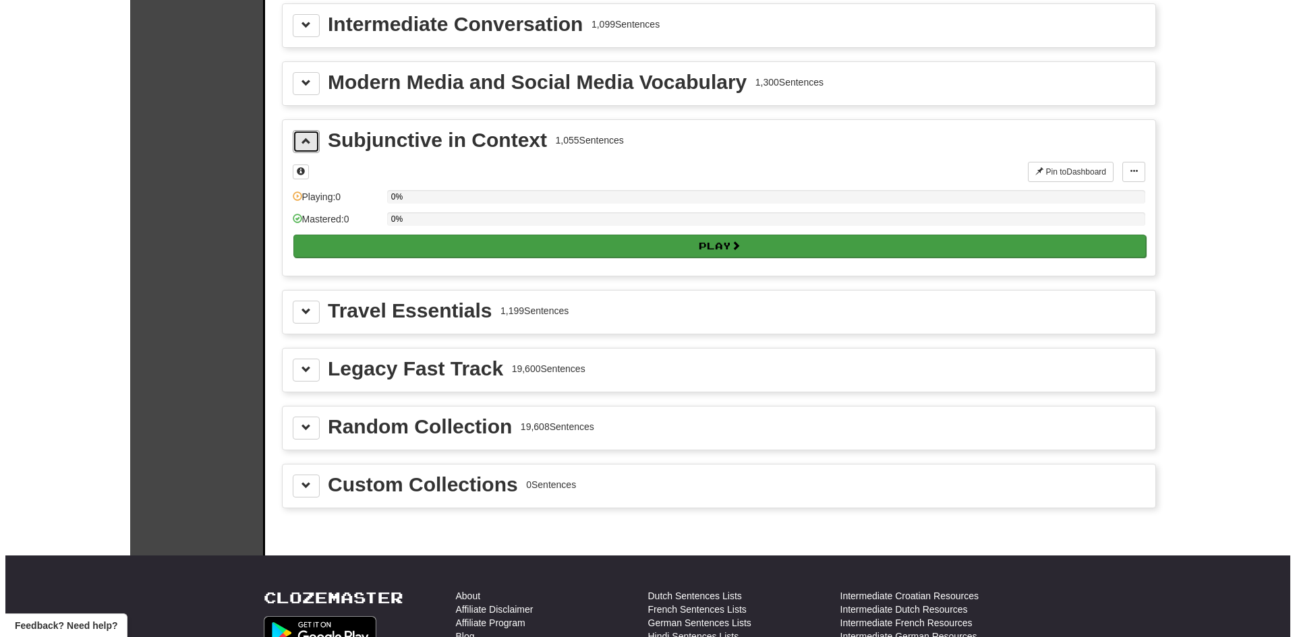
scroll to position [337, 0]
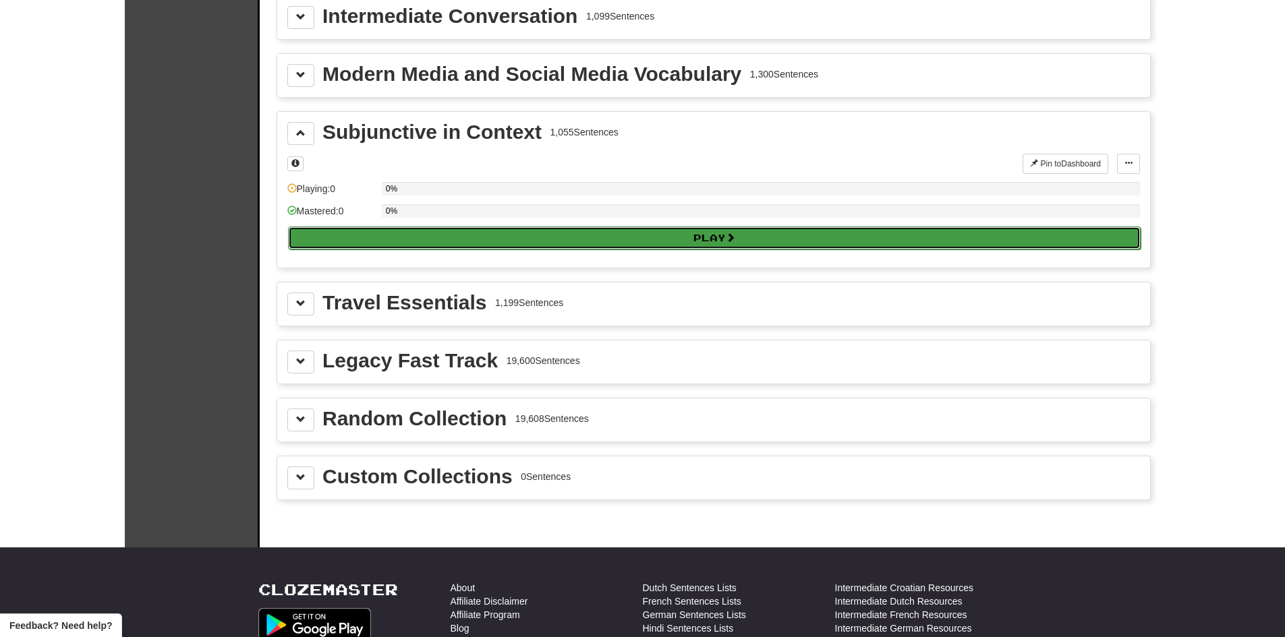
click at [538, 241] on button "Play" at bounding box center [714, 238] width 852 height 23
select select "**"
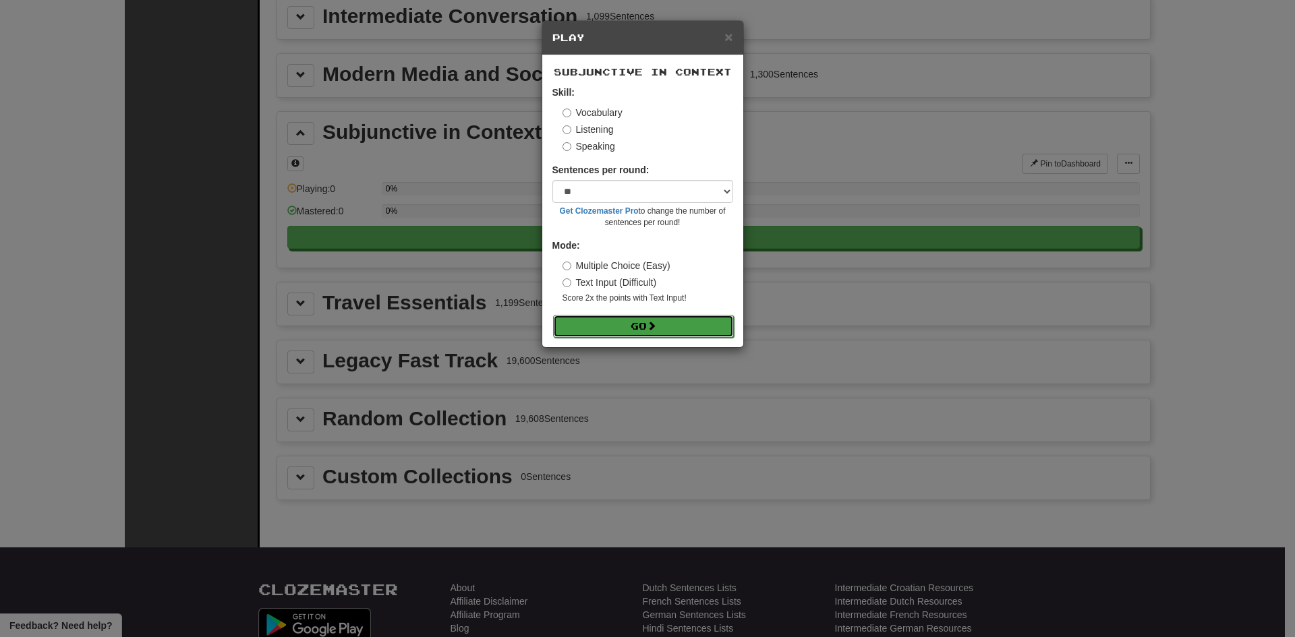
click at [629, 328] on button "Go" at bounding box center [643, 326] width 181 height 23
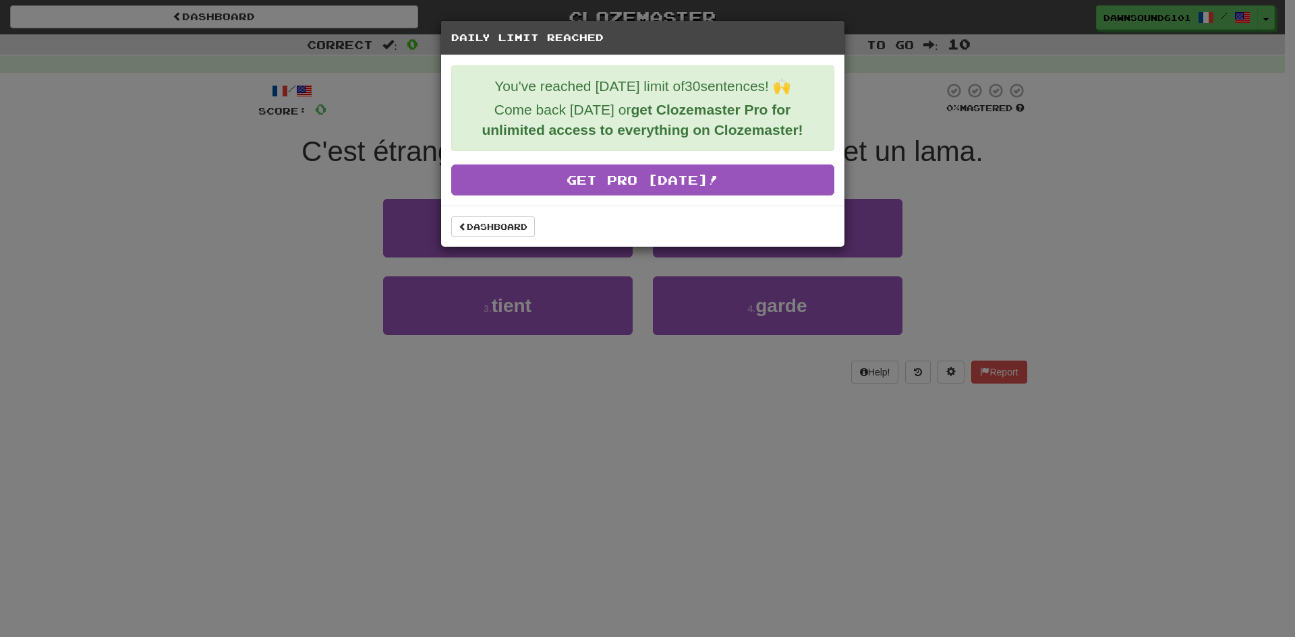
drag, startPoint x: 525, startPoint y: 459, endPoint x: 595, endPoint y: 414, distance: 83.4
click at [528, 453] on div "Daily Limit Reached You've reached [DATE] limit of 30 sentences! 🙌 Come back [D…" at bounding box center [647, 318] width 1295 height 637
